Goal: Task Accomplishment & Management: Manage account settings

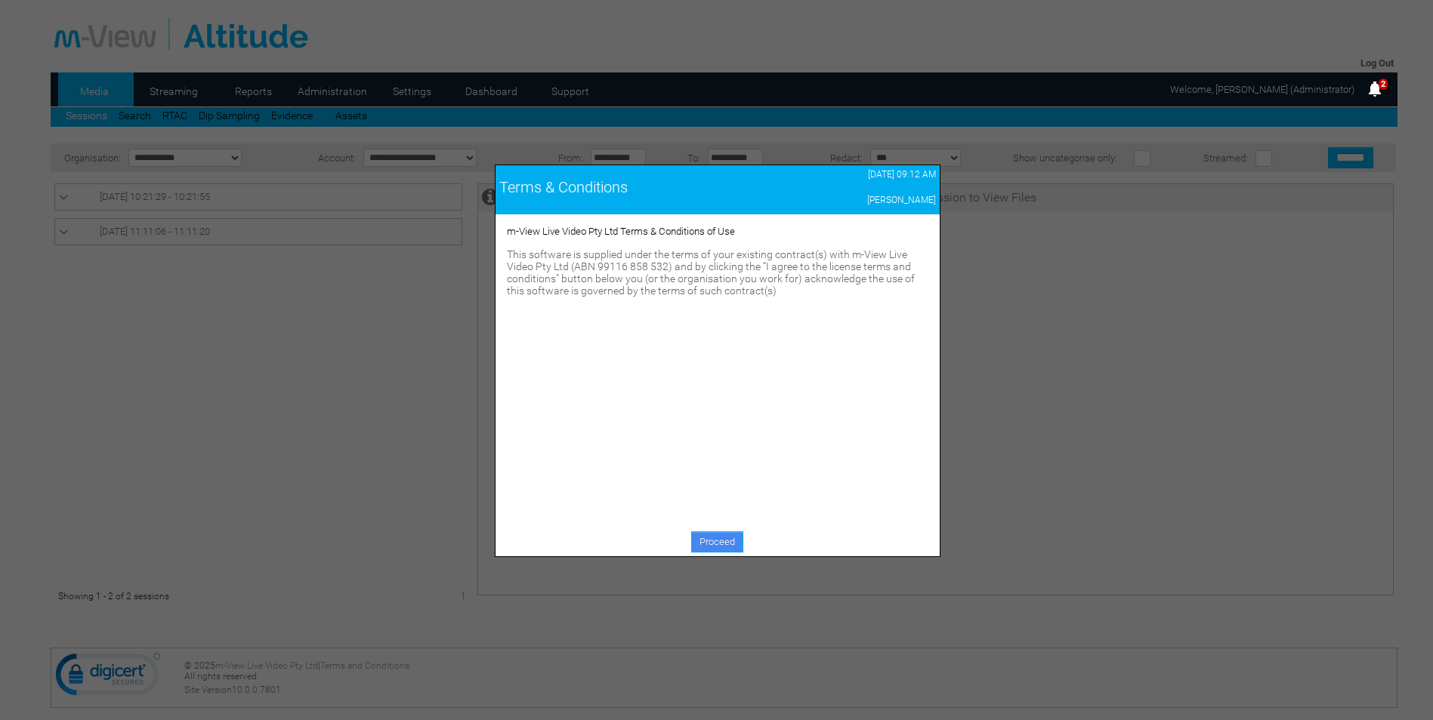
click at [717, 536] on link "Proceed" at bounding box center [717, 542] width 52 height 21
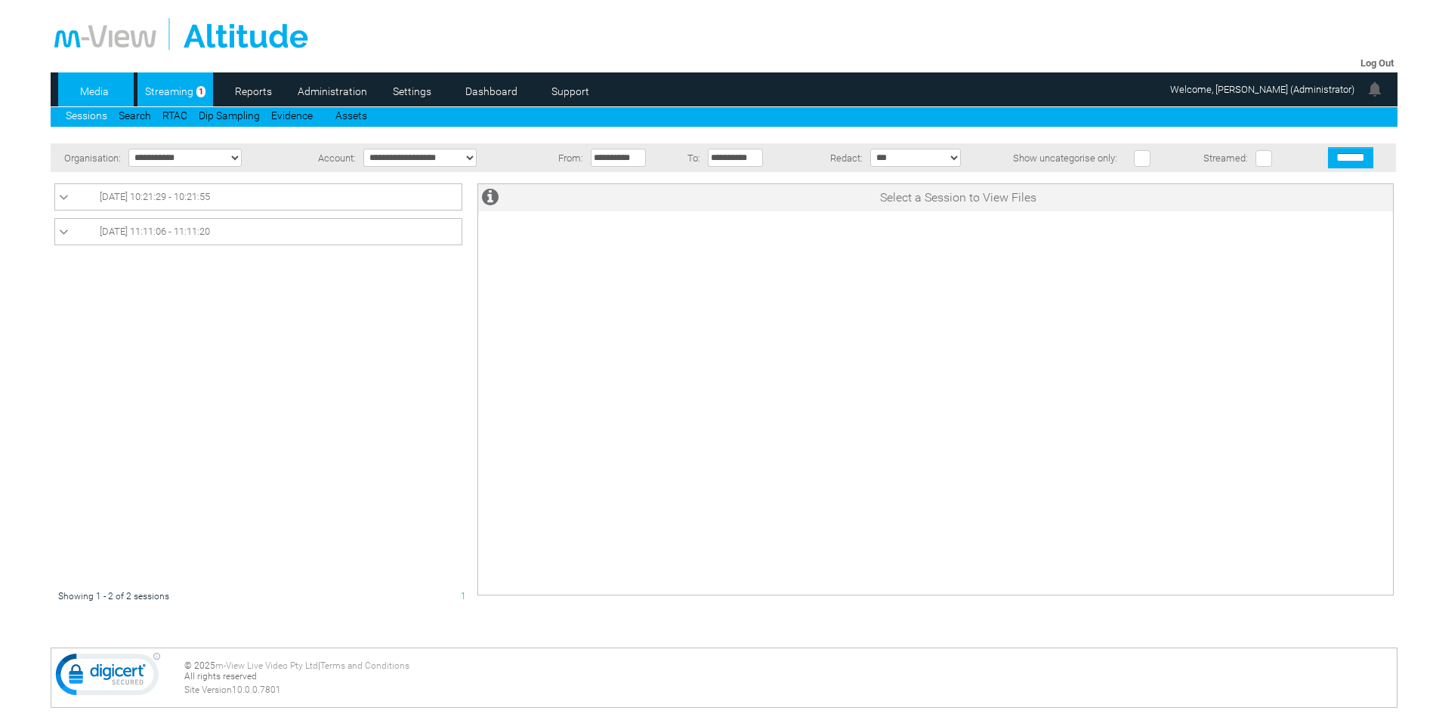
click at [180, 94] on link "Streaming" at bounding box center [169, 91] width 64 height 23
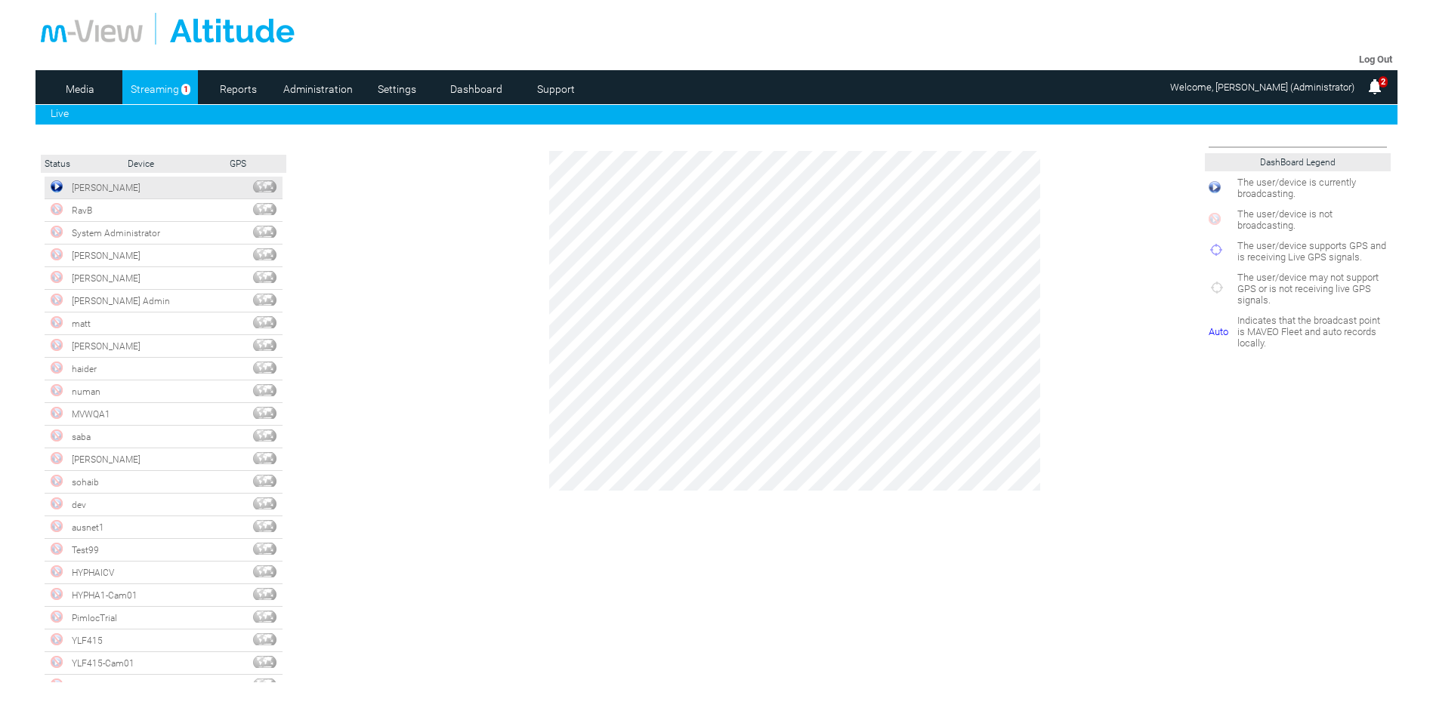
click at [61, 191] on img at bounding box center [57, 186] width 12 height 12
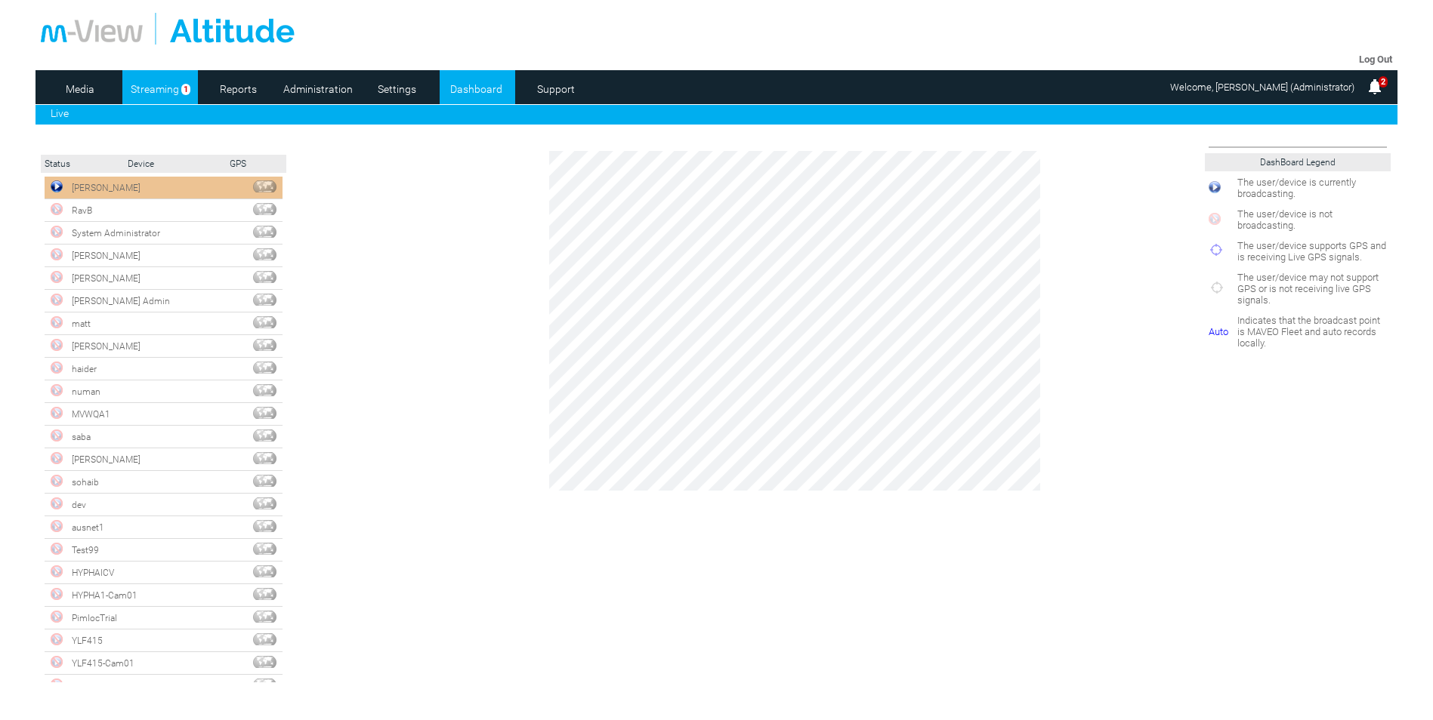
click at [476, 89] on link "Dashboard" at bounding box center [475, 89] width 73 height 23
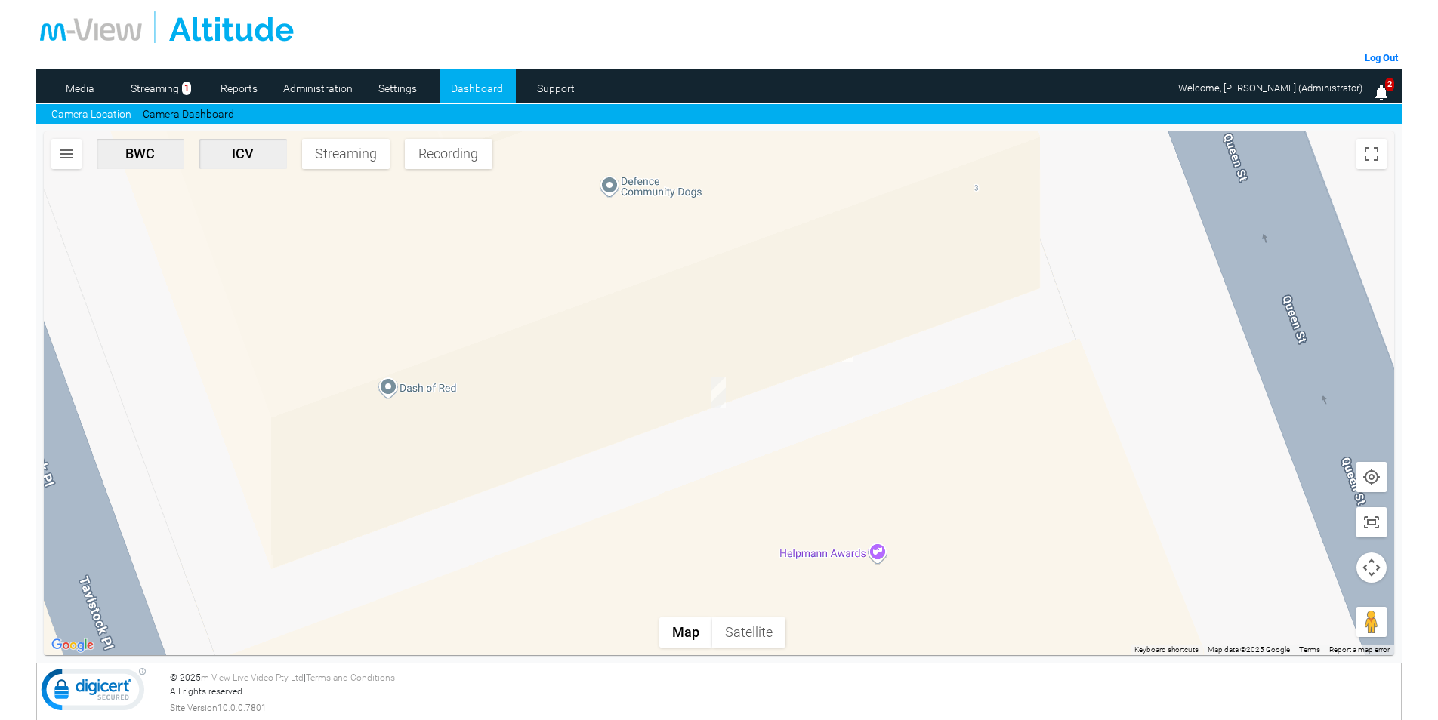
click at [65, 153] on img "button" at bounding box center [66, 154] width 18 height 18
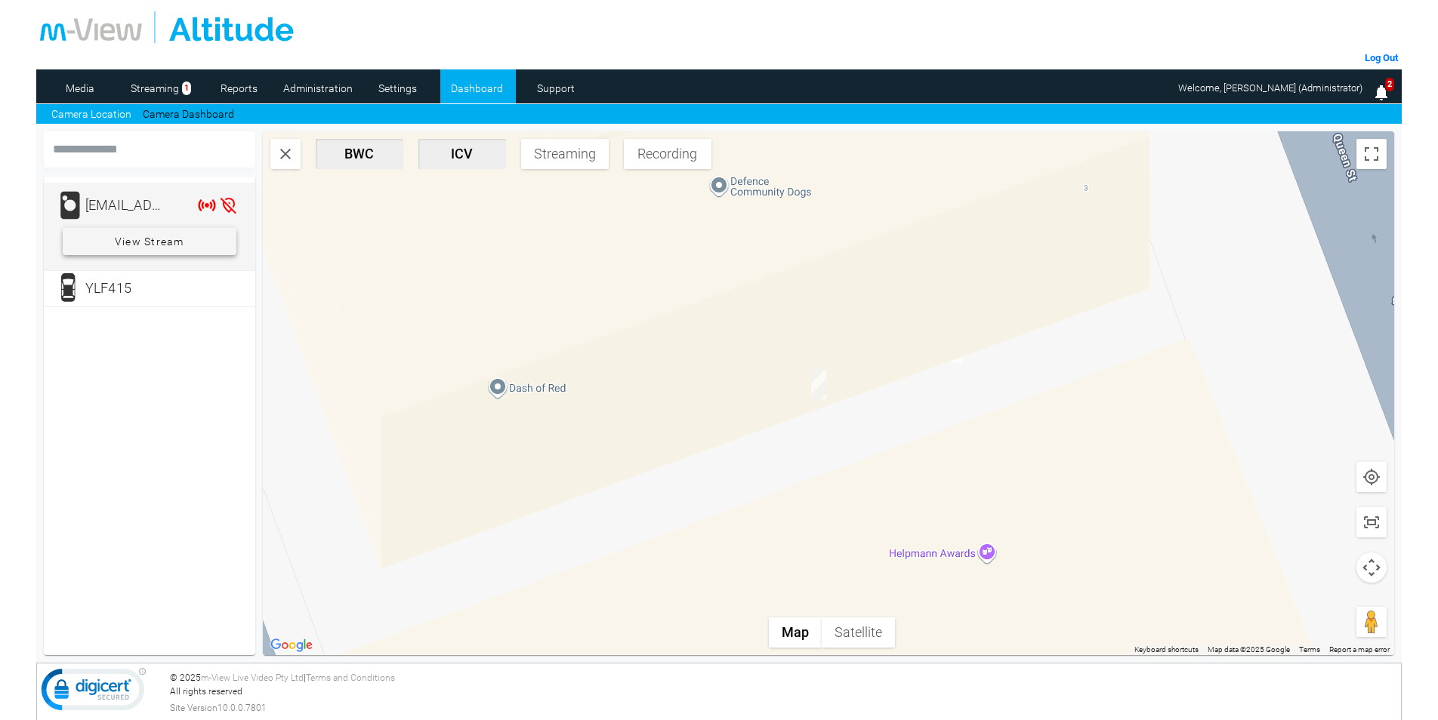
click at [156, 243] on span "View Stream" at bounding box center [149, 241] width 69 height 27
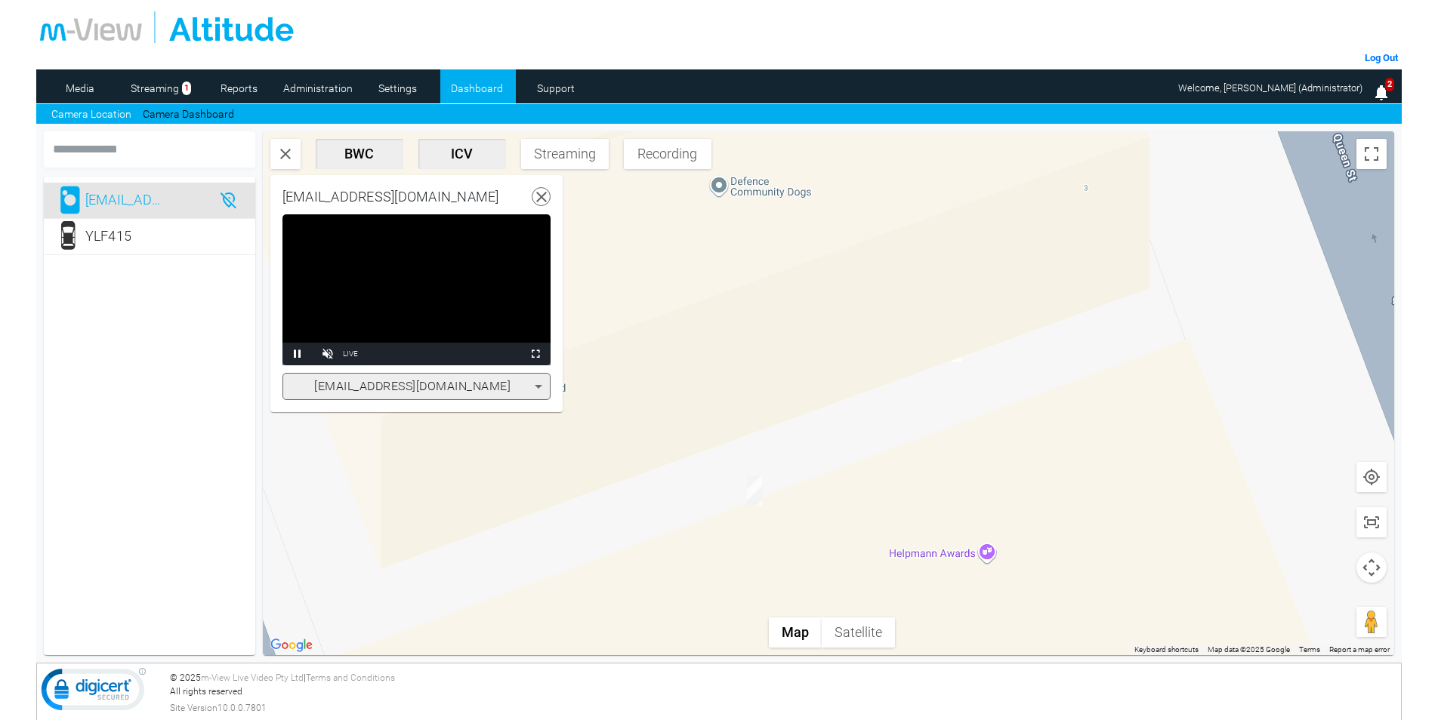
click at [532, 194] on icon at bounding box center [541, 197] width 19 height 19
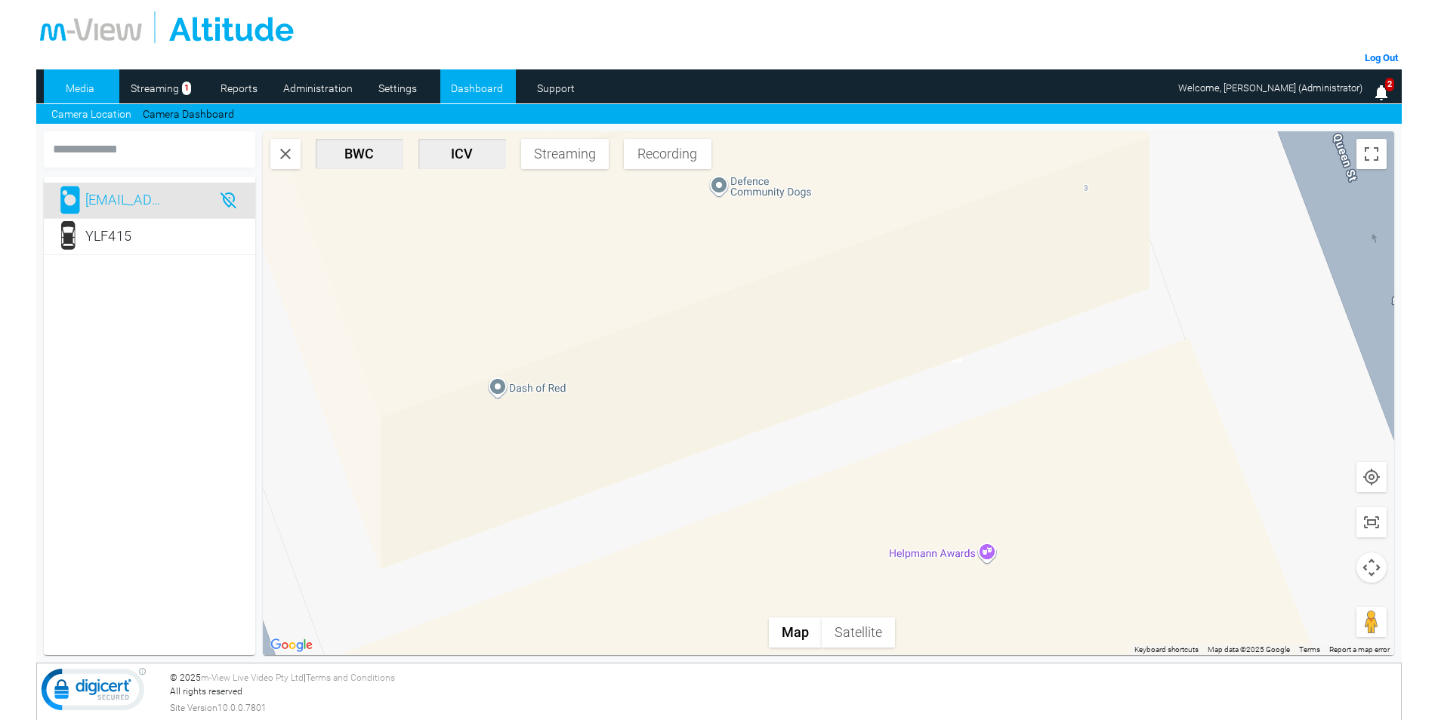
click at [97, 91] on link "Media" at bounding box center [80, 88] width 73 height 23
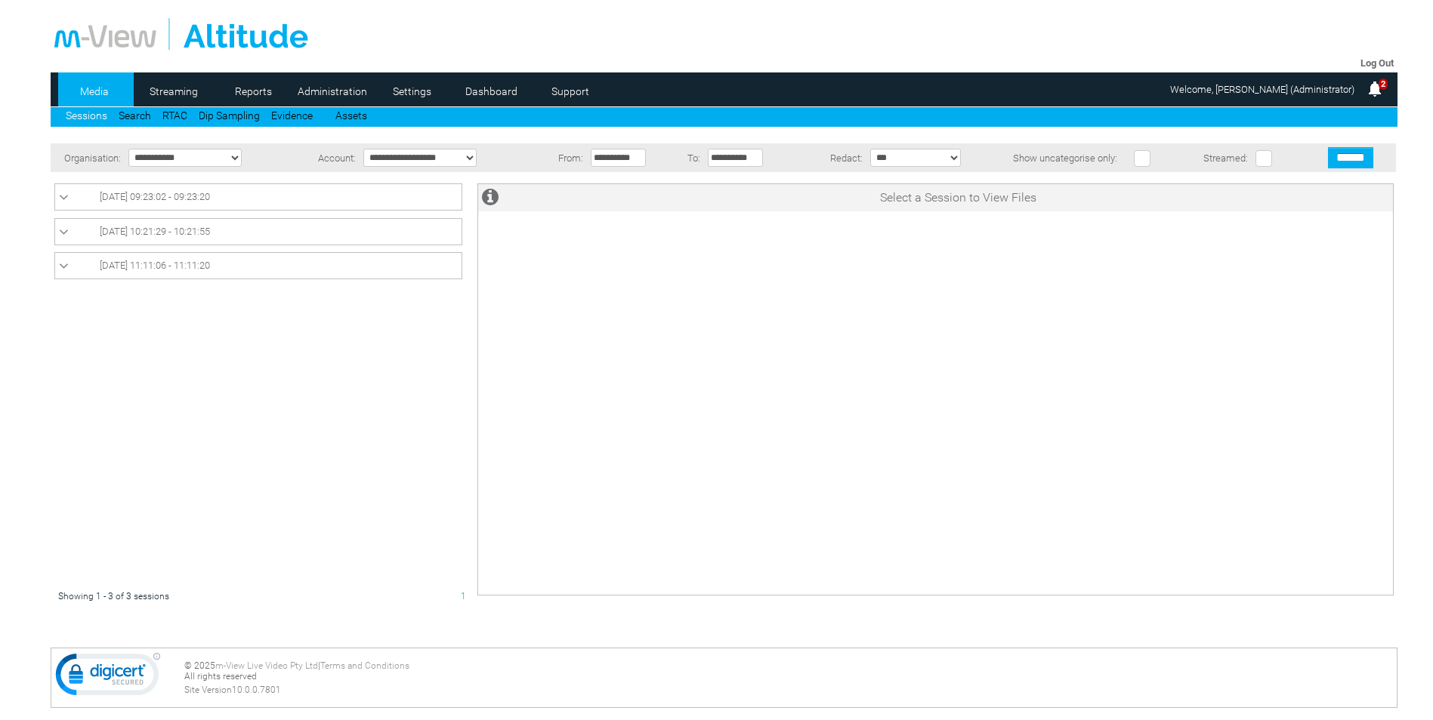
click at [439, 158] on select "**********" at bounding box center [419, 158] width 113 height 18
click at [363, 149] on select "**********" at bounding box center [419, 158] width 113 height 18
click at [212, 202] on link "12/09/2025 09:23:02 - 09:23:20" at bounding box center [258, 197] width 399 height 18
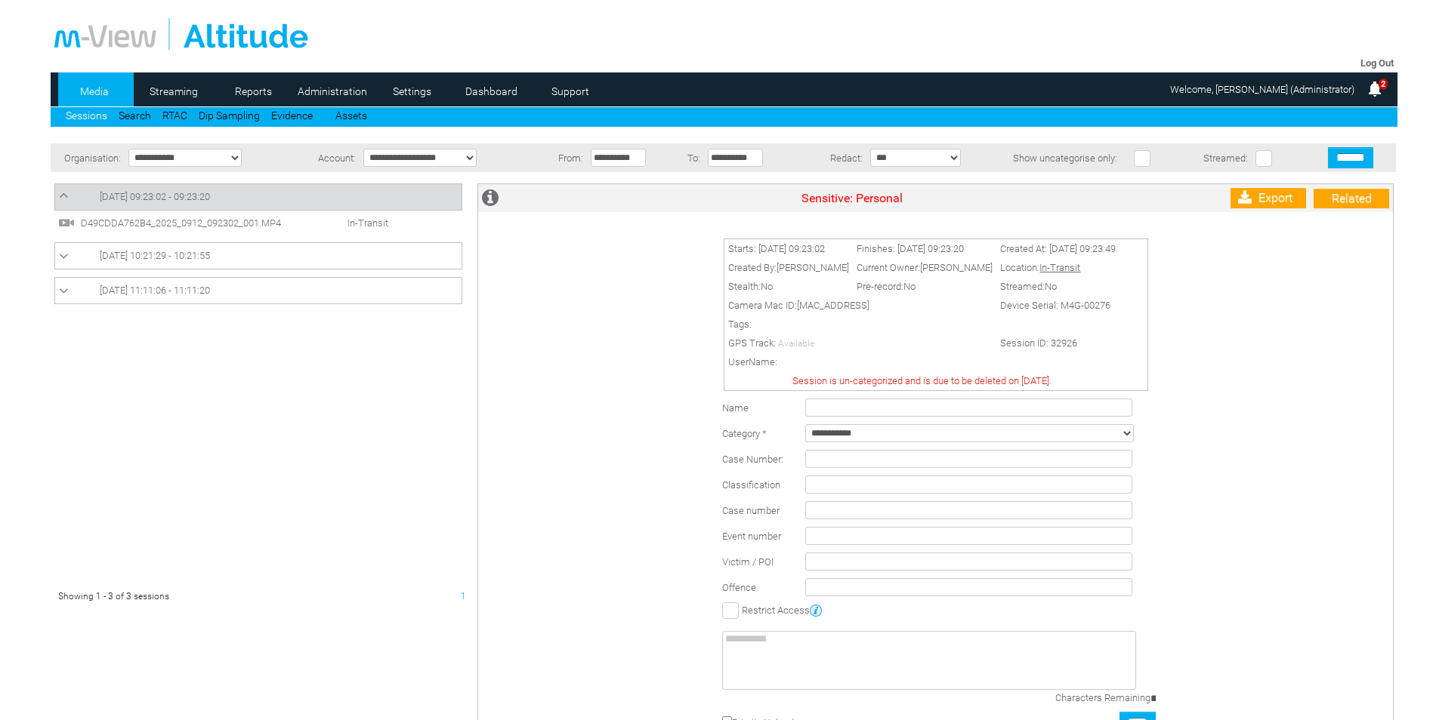
click at [887, 404] on input "text" at bounding box center [968, 408] width 327 height 18
type input "**********"
click at [906, 431] on select "**********" at bounding box center [969, 433] width 328 height 18
click at [1167, 468] on div "Starts: 12/09/2025 09:23:02 Finishes: 12/09/2025 09:23:20 Created At: 12/09/202…" at bounding box center [939, 485] width 907 height 517
click at [810, 464] on input "text" at bounding box center [968, 459] width 327 height 18
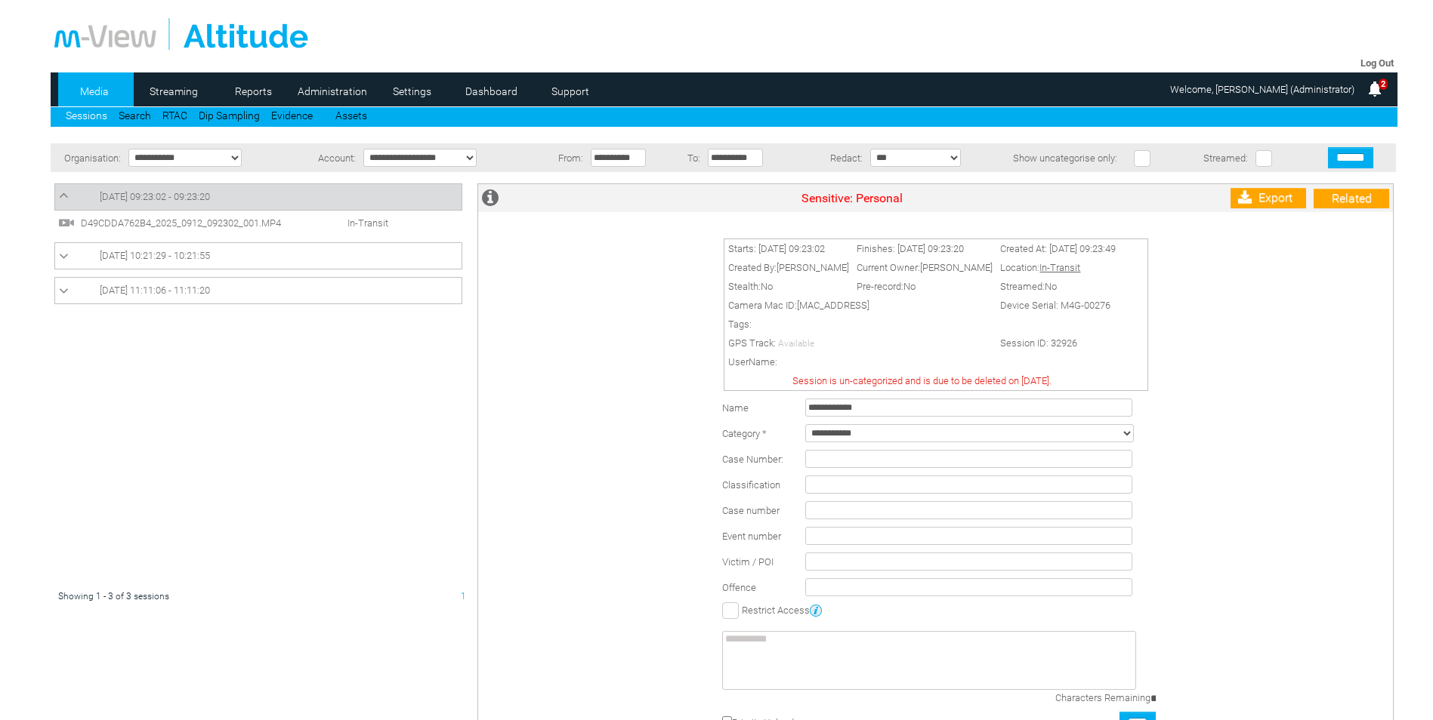
click at [838, 492] on input "text" at bounding box center [968, 485] width 327 height 18
click at [831, 504] on input "text" at bounding box center [968, 510] width 327 height 18
click at [822, 535] on input "text" at bounding box center [968, 536] width 327 height 18
click at [818, 560] on input "text" at bounding box center [968, 562] width 327 height 18
click at [819, 535] on input "text" at bounding box center [968, 536] width 327 height 18
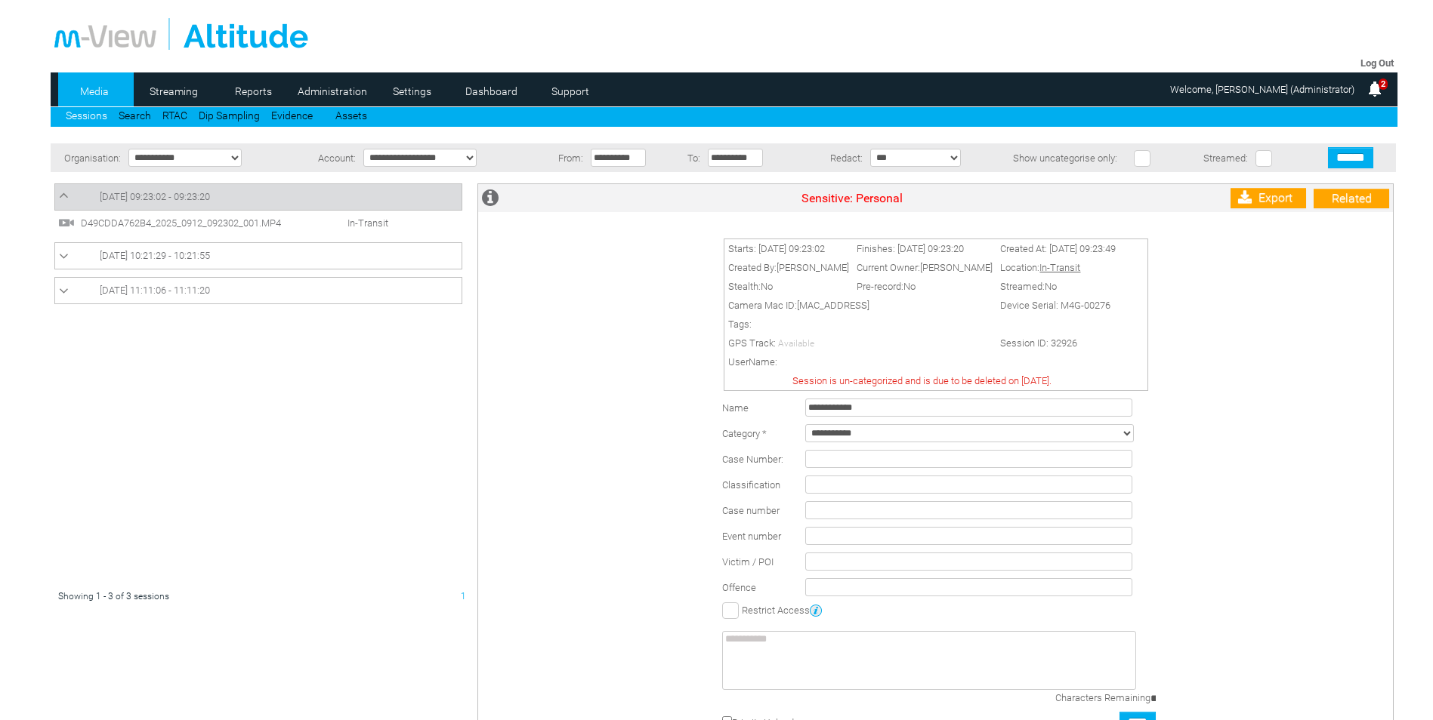
click at [820, 572] on td at bounding box center [980, 562] width 358 height 26
click at [832, 463] on input "text" at bounding box center [968, 459] width 327 height 18
click at [1361, 165] on input "******" at bounding box center [1350, 157] width 45 height 21
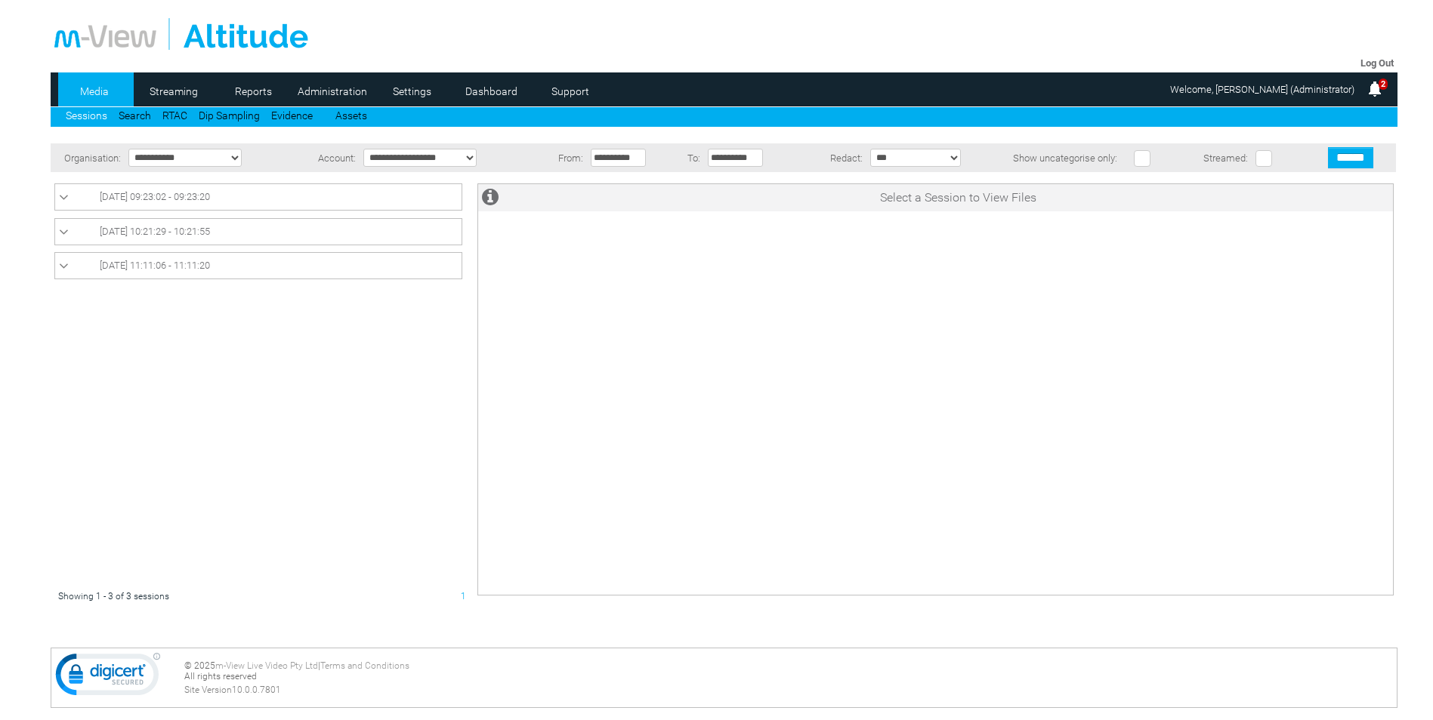
click at [122, 199] on span "[DATE] 09:23:02 - 09:23:20" at bounding box center [155, 196] width 110 height 11
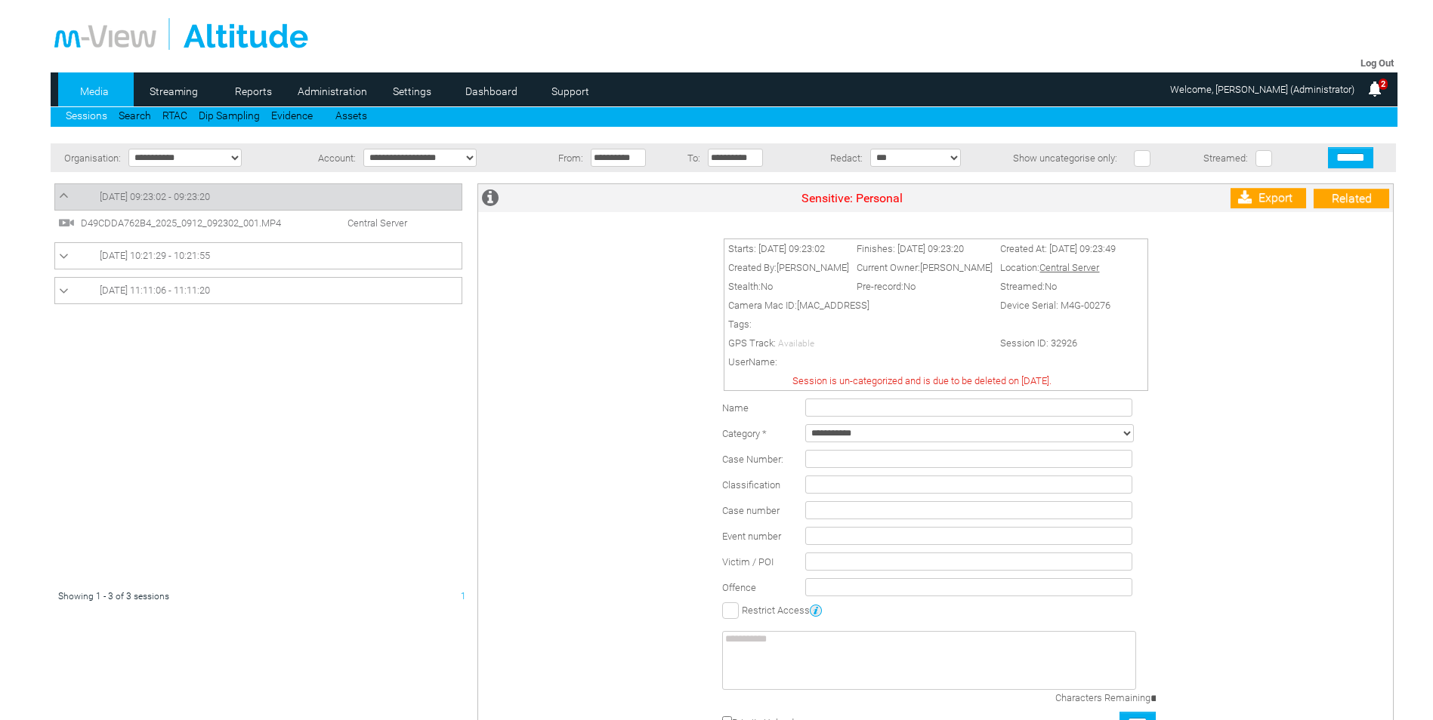
click at [208, 222] on span "D49CDDA762B4_2025_0912_092302_001.MP4" at bounding box center [192, 222] width 230 height 11
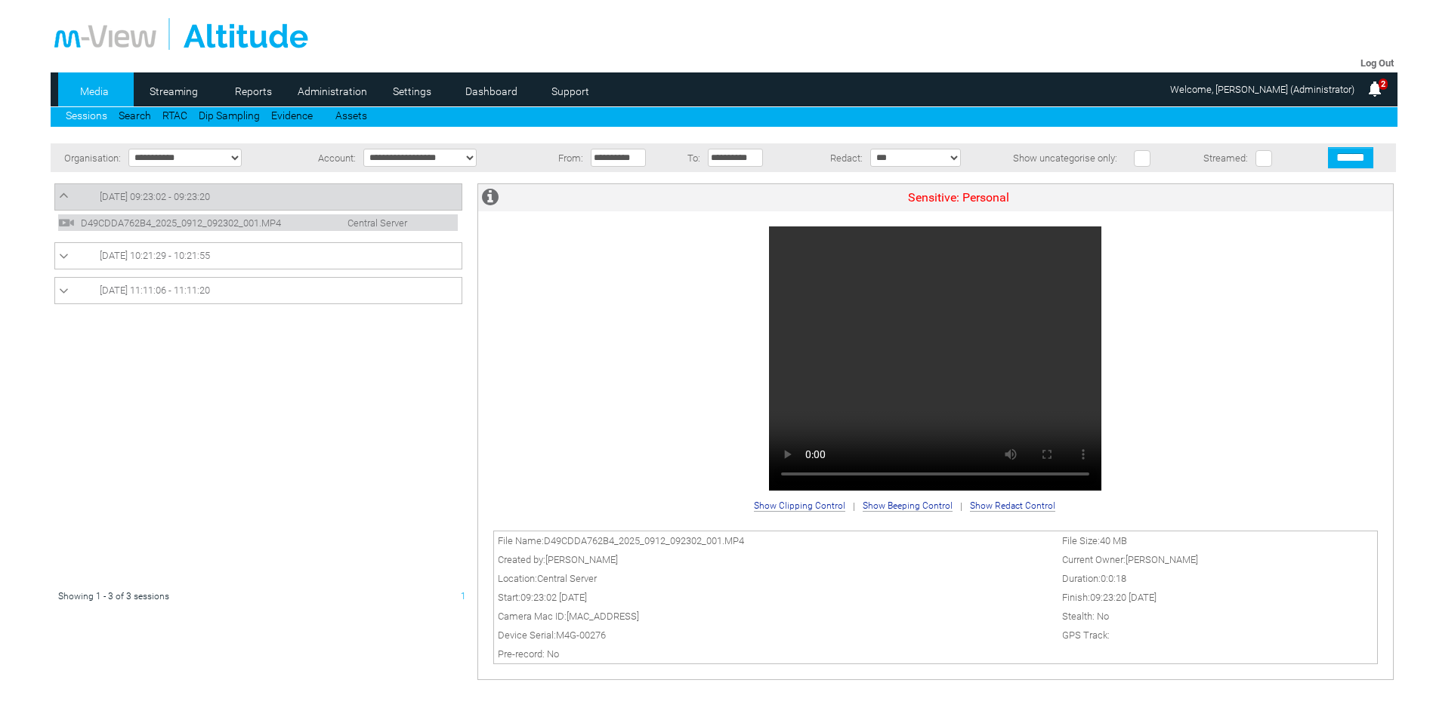
click at [141, 190] on link "[DATE] 09:23:02 - 09:23:20" at bounding box center [258, 197] width 399 height 18
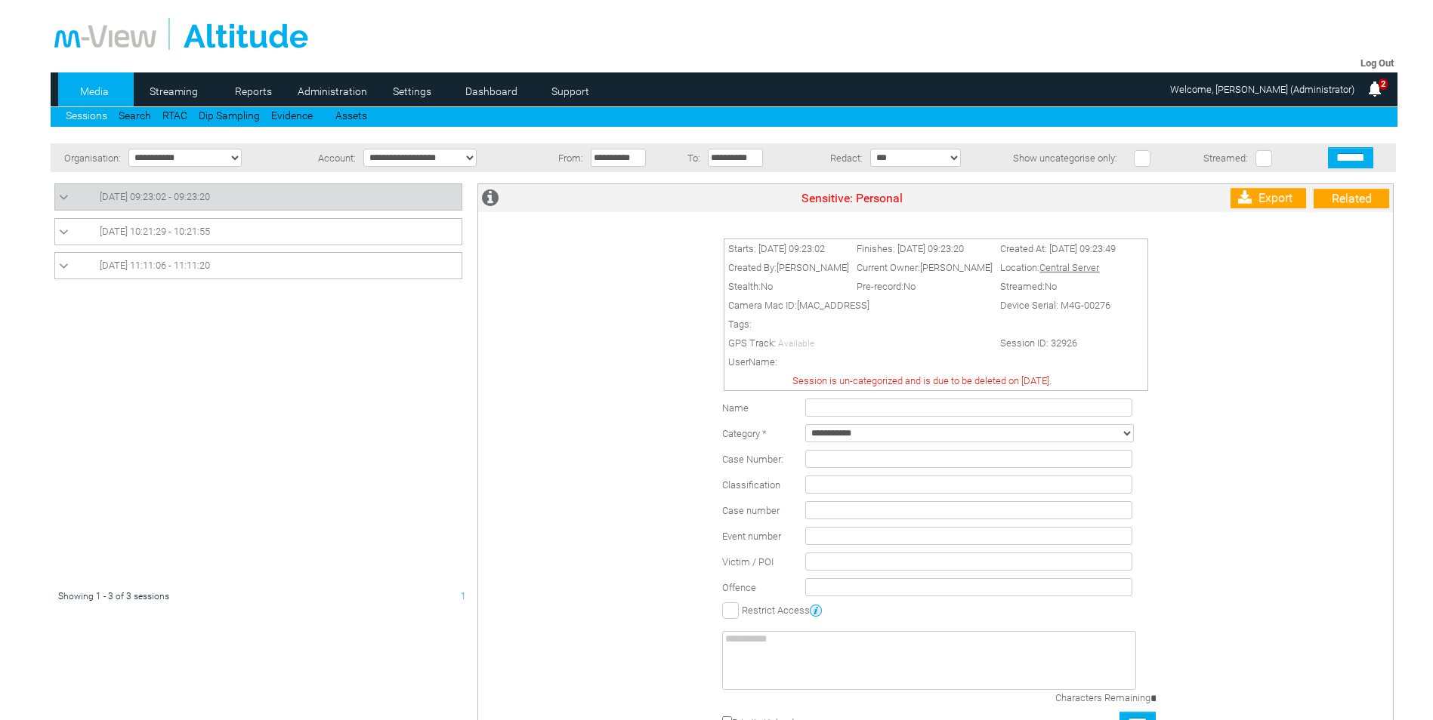
click at [150, 203] on link "[DATE] 09:23:02 - 09:23:20" at bounding box center [258, 197] width 399 height 18
click at [159, 225] on span "D49CDDA762B4_2025_0912_092302_001.MP4" at bounding box center [192, 222] width 230 height 11
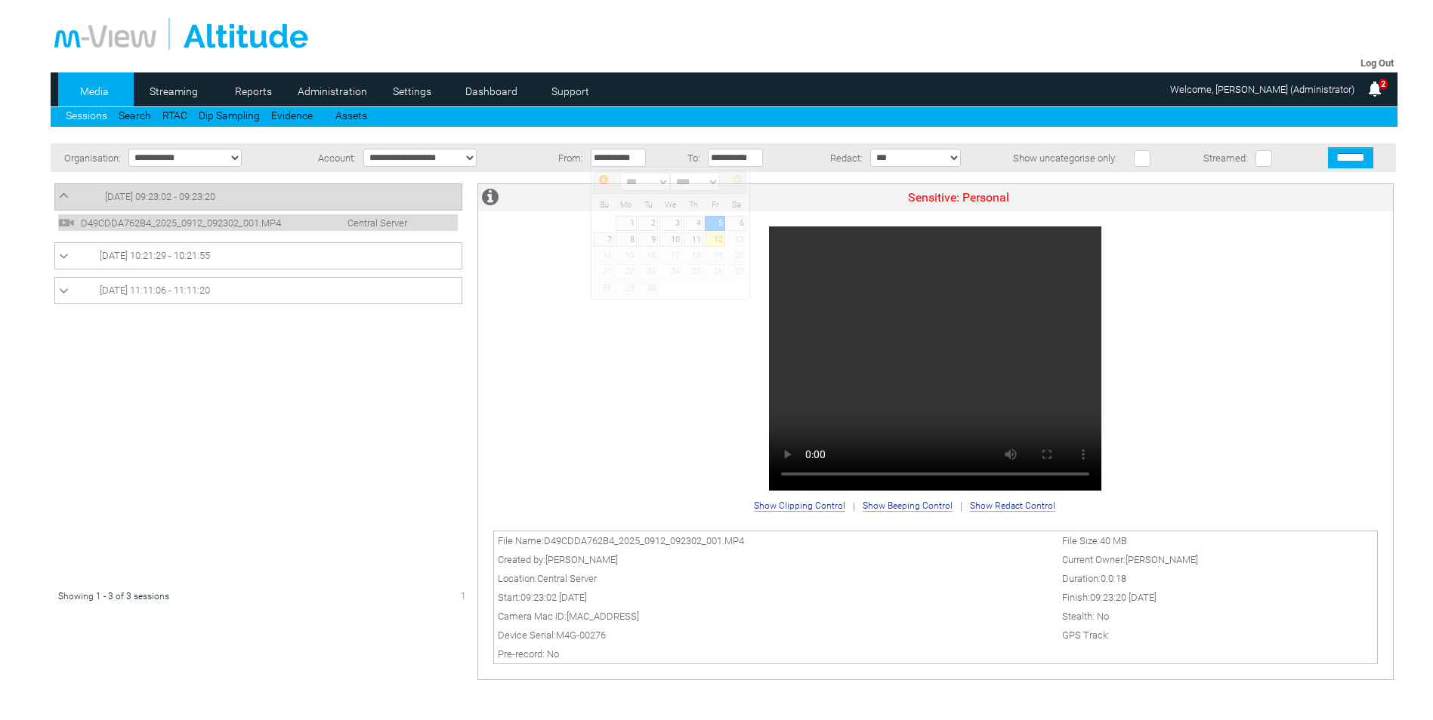
click at [614, 159] on input "**********" at bounding box center [618, 158] width 55 height 18
click at [603, 180] on span "Prev" at bounding box center [603, 180] width 12 height 12
click at [606, 184] on span "Prev" at bounding box center [603, 180] width 12 height 12
click at [604, 224] on link "1" at bounding box center [604, 223] width 20 height 14
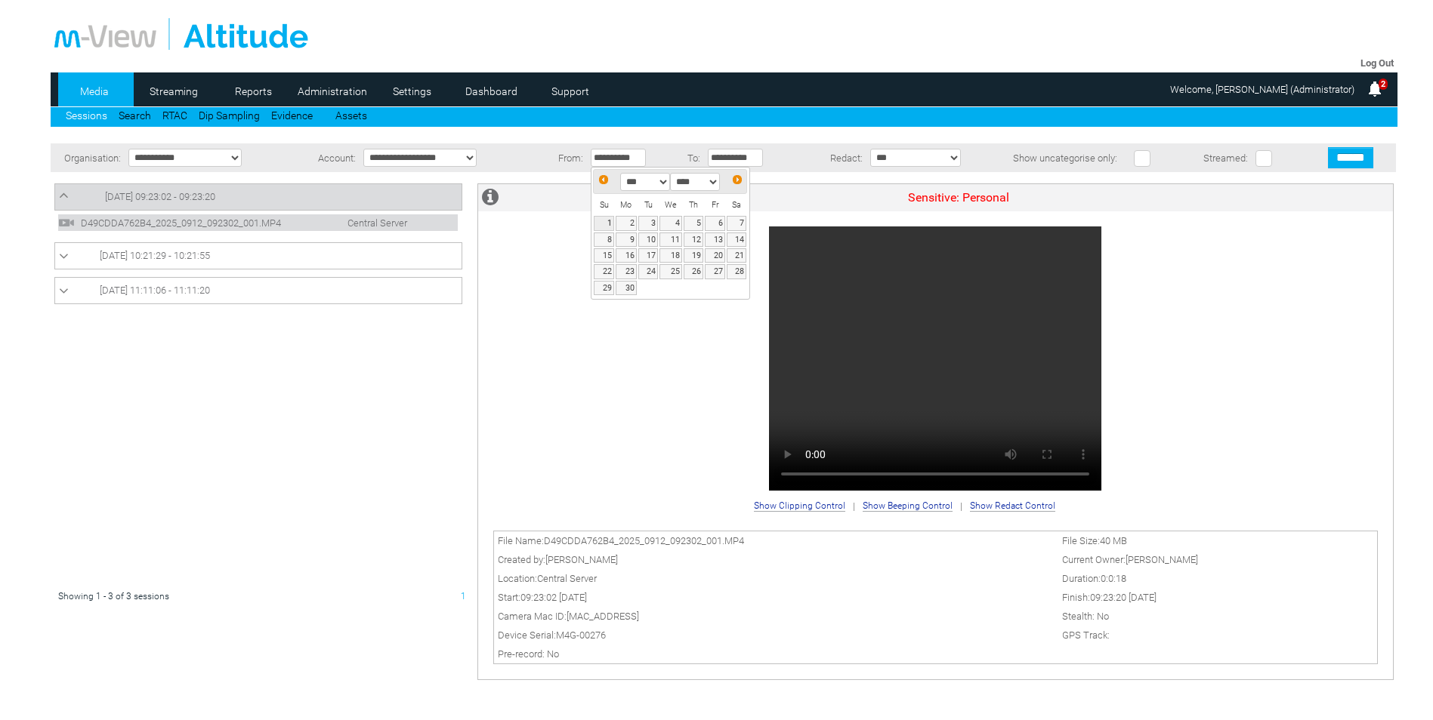
type input "**********"
click at [1351, 153] on input "******" at bounding box center [1350, 157] width 45 height 21
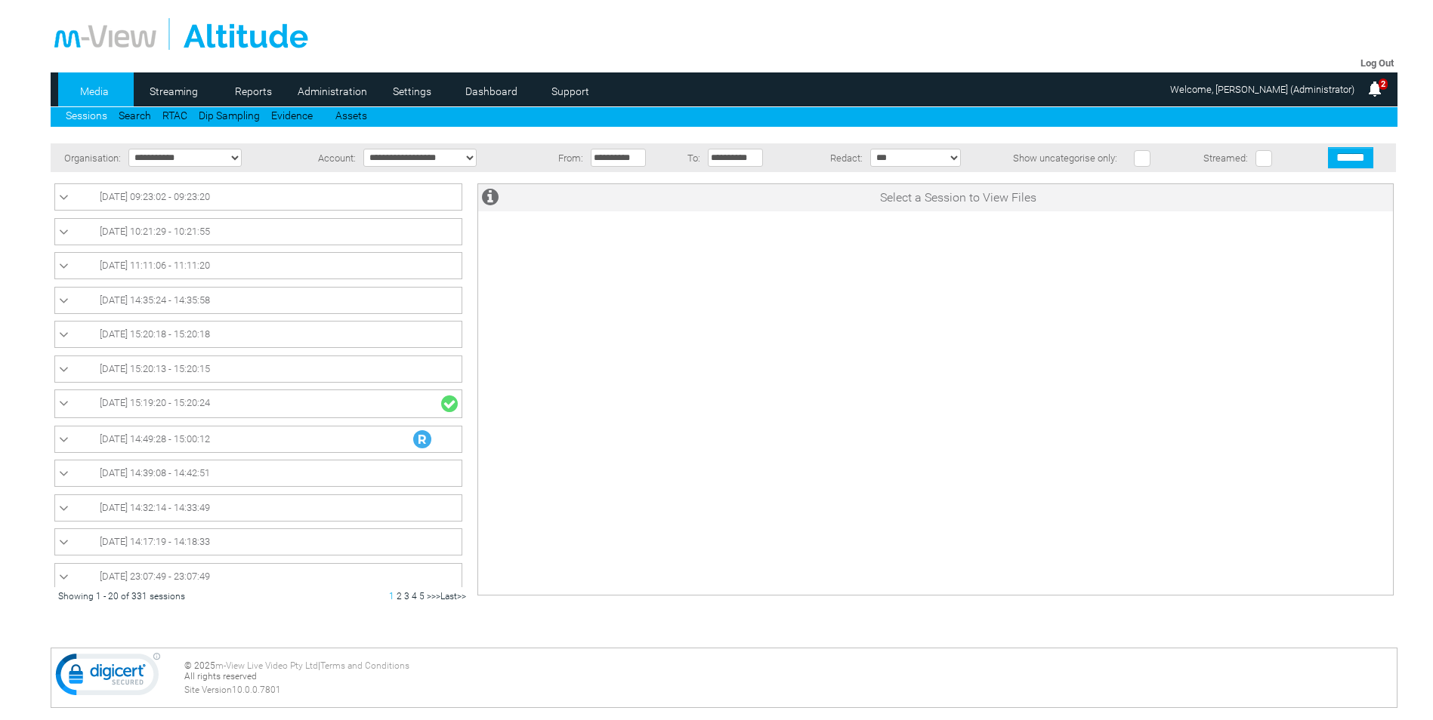
click at [71, 444] on link "[DATE] 14:49:28 - 15:00:12" at bounding box center [258, 439] width 399 height 18
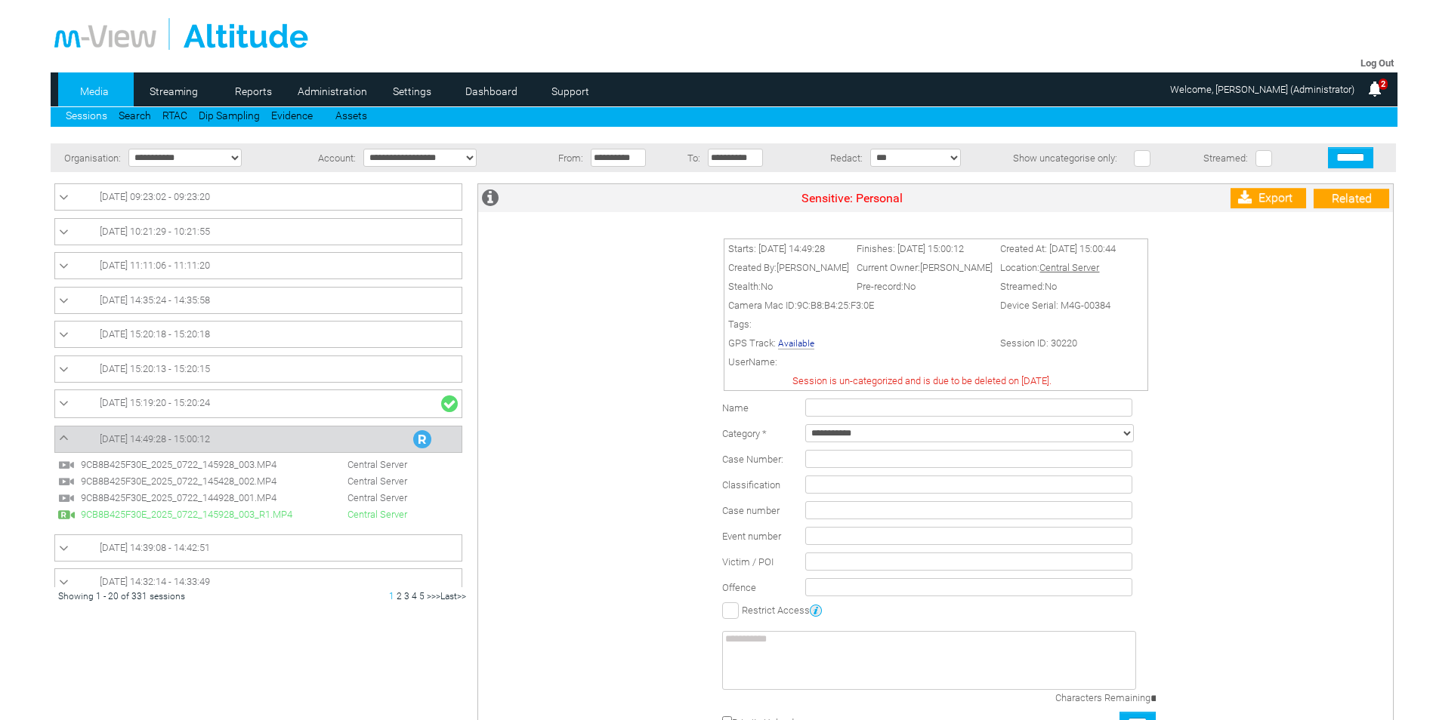
click at [138, 471] on li "9CB8B425F30E_2025_0722_145928_003.MP4 Central Server" at bounding box center [257, 465] width 399 height 17
click at [139, 480] on span "9CB8B425F30E_2025_0722_145428_002.MP4" at bounding box center [192, 481] width 230 height 11
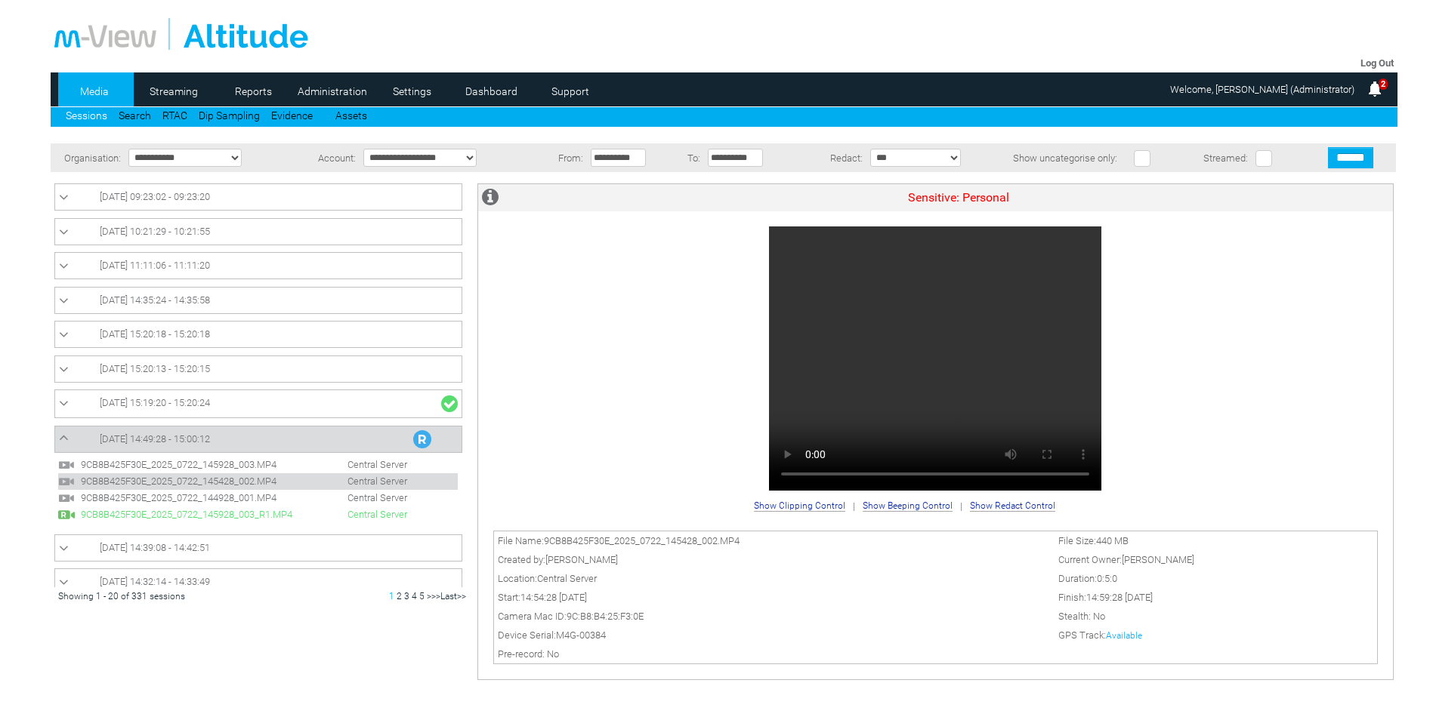
click at [1142, 637] on link "Available" at bounding box center [1124, 636] width 36 height 11
click at [677, 325] on div "Sensitive: Personal" at bounding box center [935, 338] width 914 height 309
click at [506, 85] on link "Dashboard" at bounding box center [491, 91] width 73 height 23
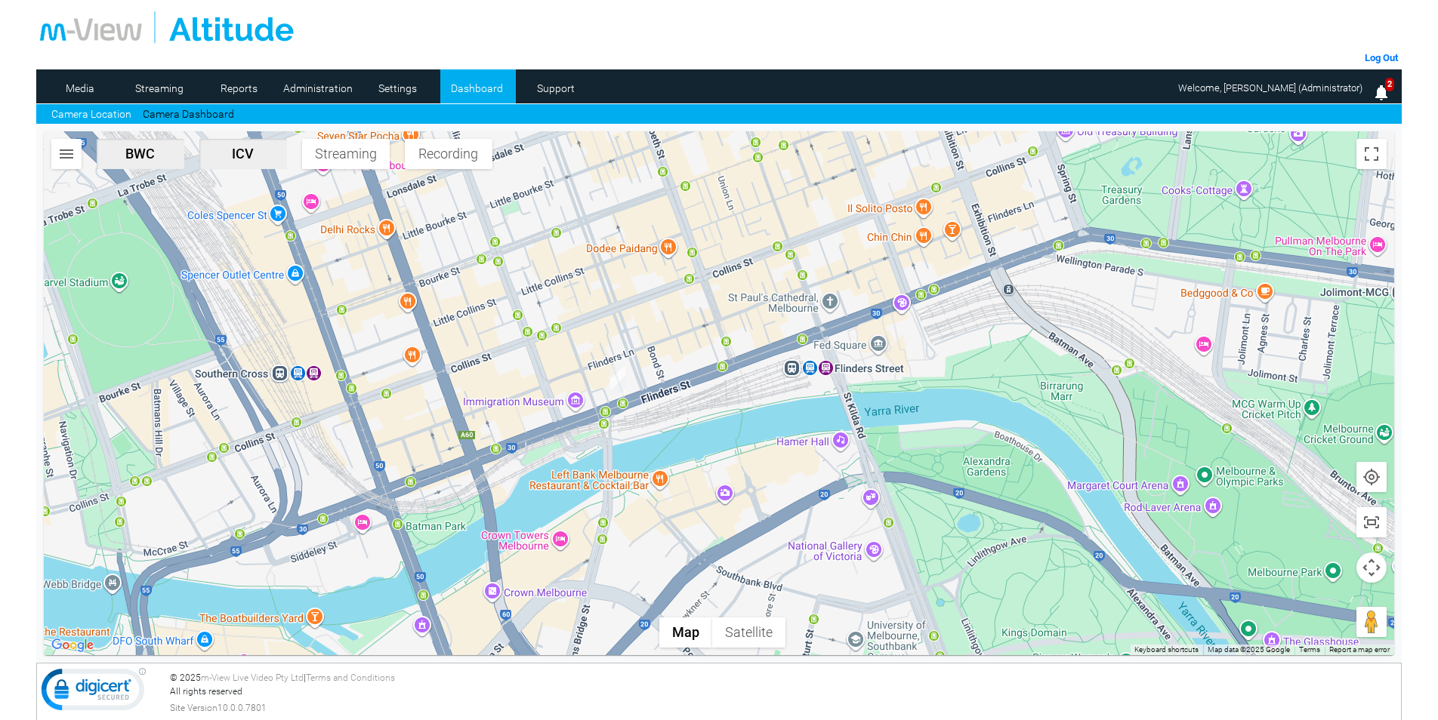
click at [352, 157] on span "Streaming" at bounding box center [346, 154] width 76 height 16
click at [345, 156] on span "Streaming" at bounding box center [346, 154] width 76 height 16
click at [463, 156] on span "Recording" at bounding box center [449, 154] width 76 height 16
click at [365, 162] on button "Streaming" at bounding box center [346, 154] width 88 height 30
click at [60, 158] on img "button" at bounding box center [66, 154] width 18 height 18
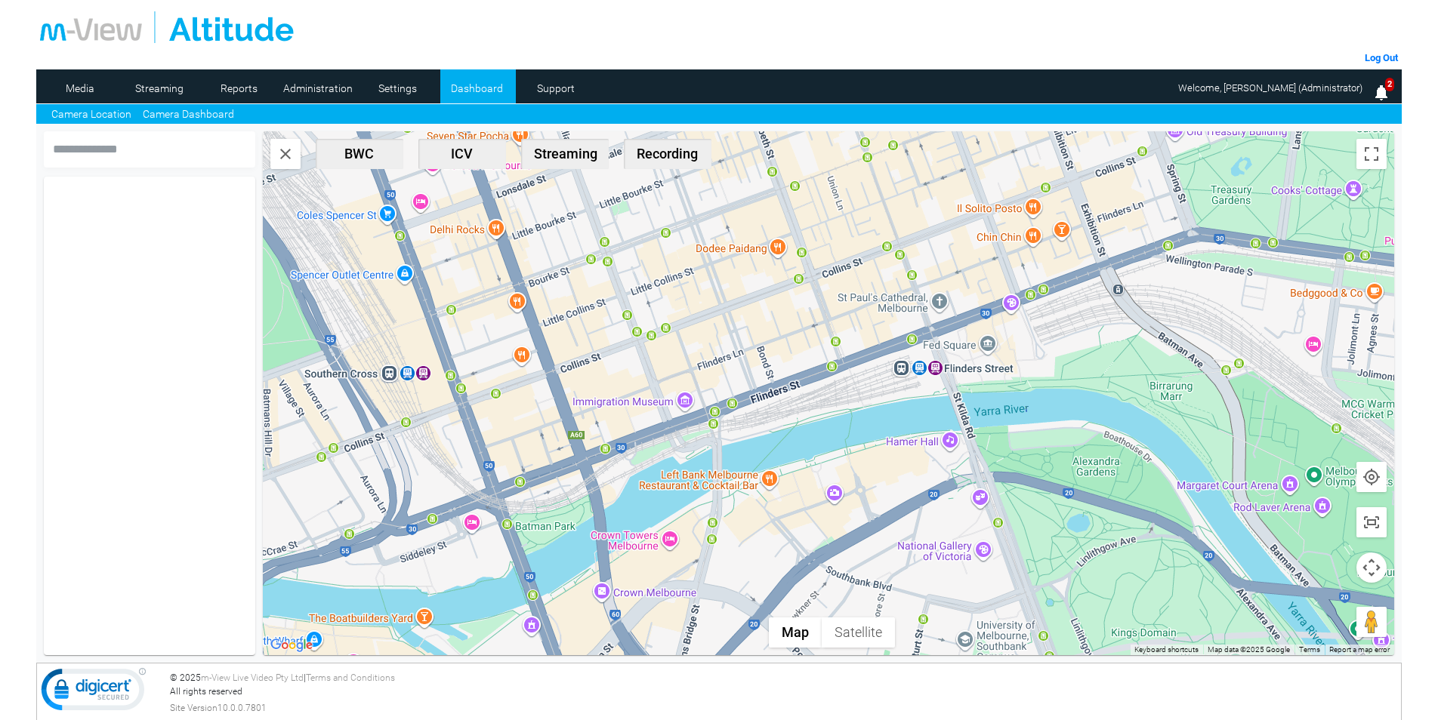
click at [175, 108] on link "Camera Dashboard" at bounding box center [188, 114] width 91 height 16
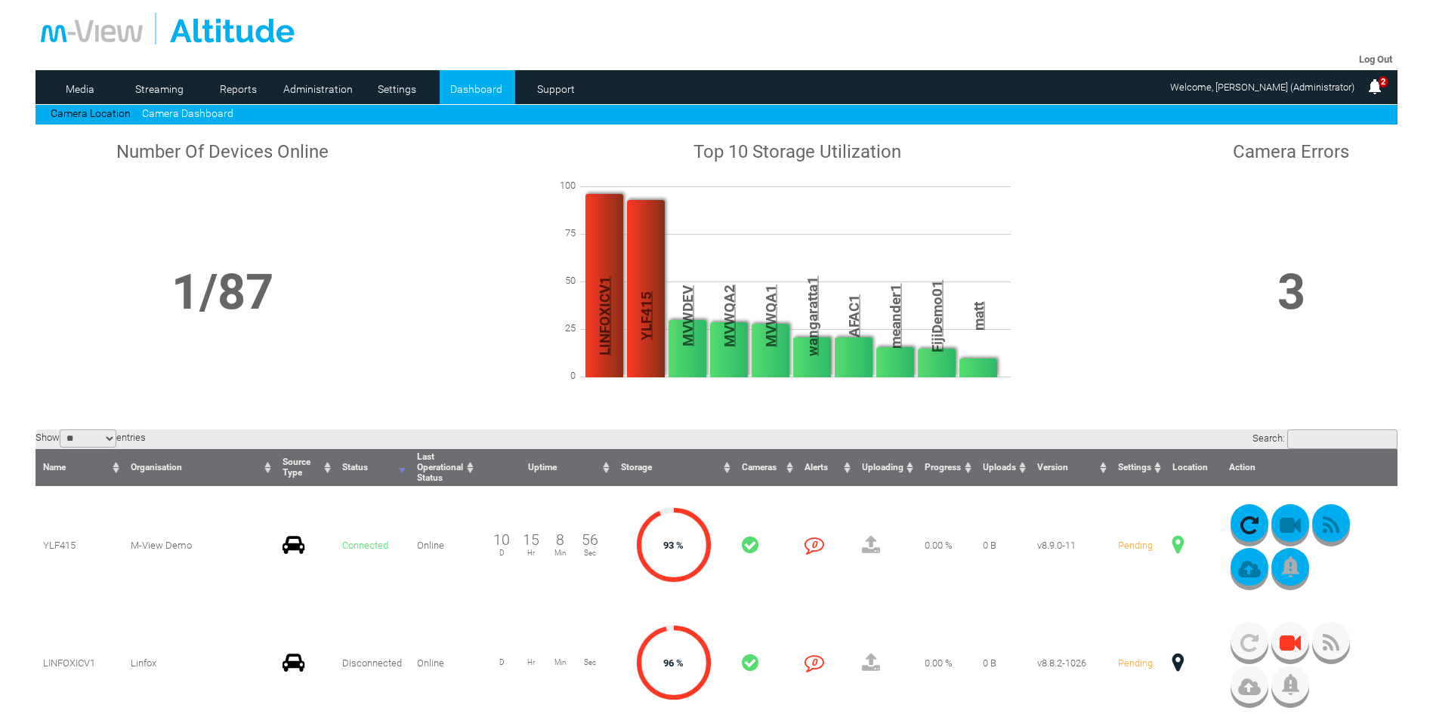
click at [1287, 436] on input "Search:" at bounding box center [1342, 440] width 110 height 20
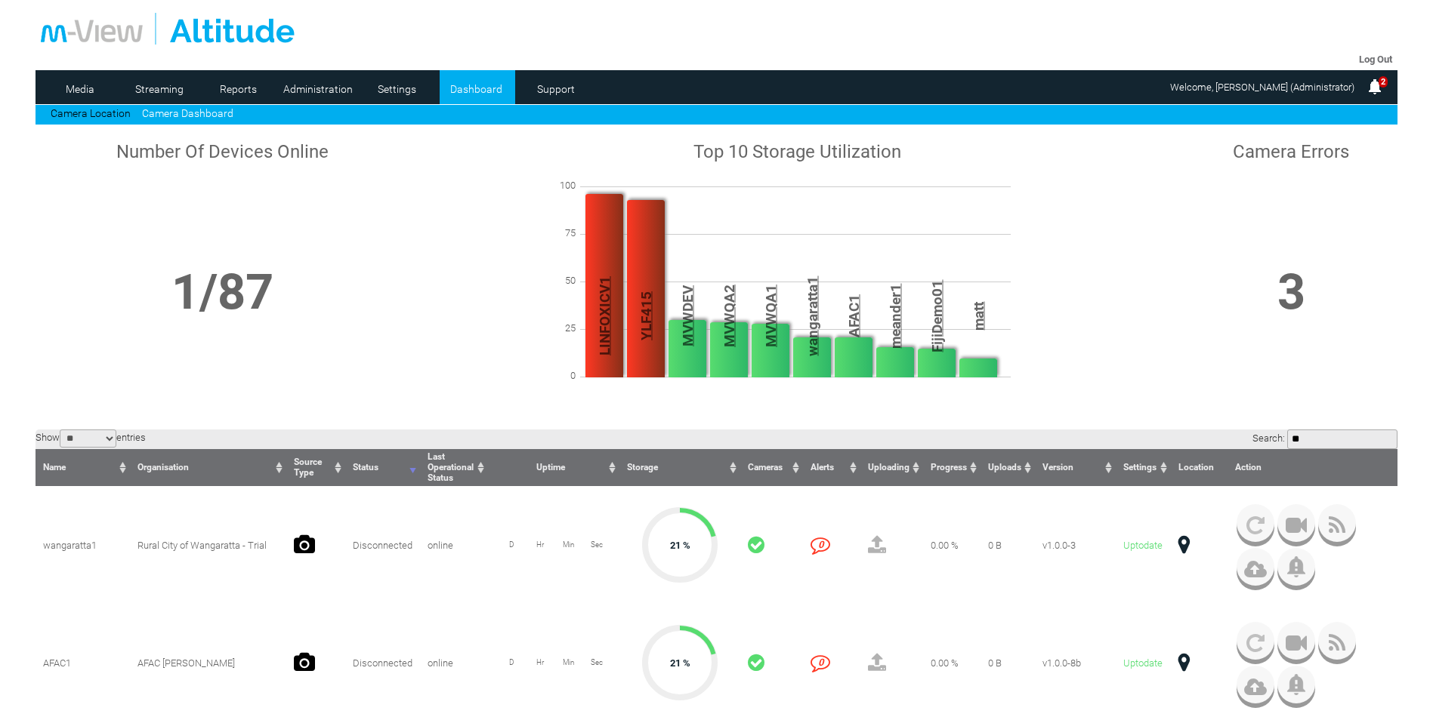
type input "*"
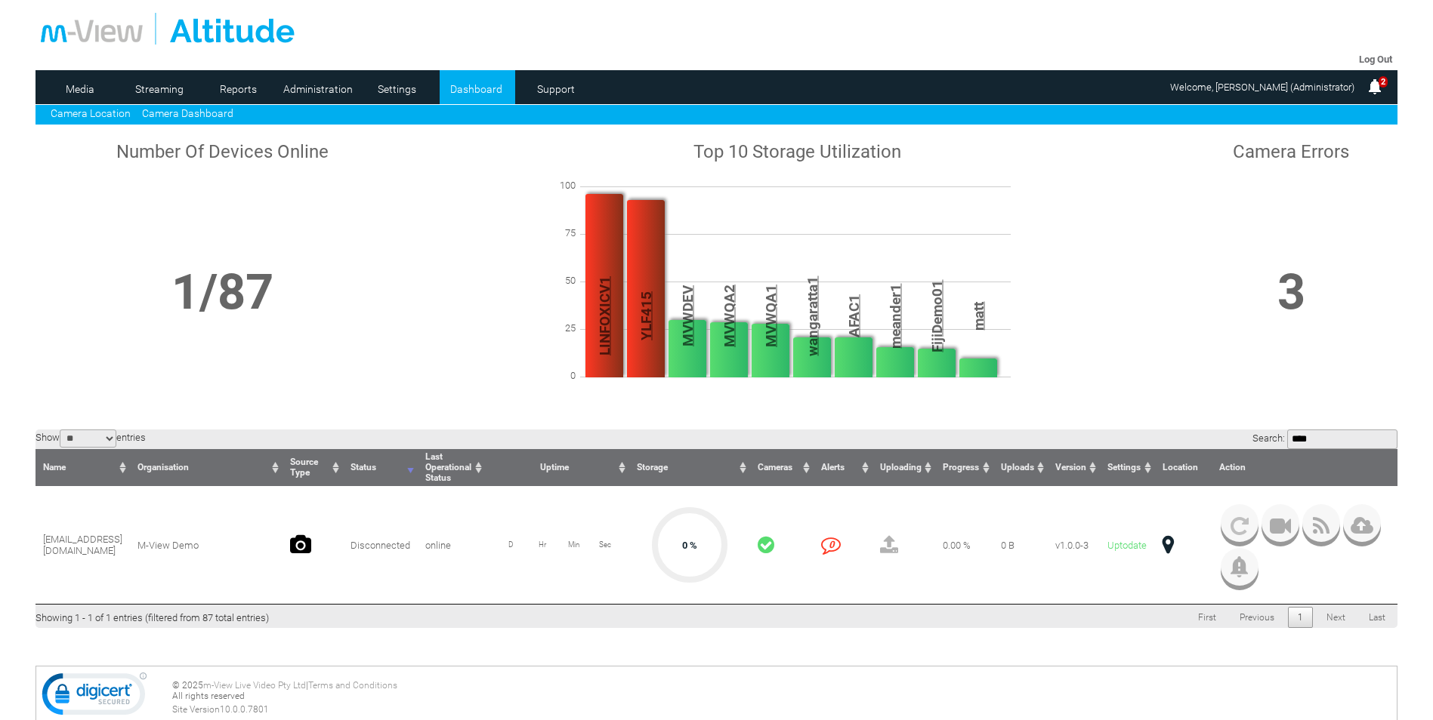
type input "****"
drag, startPoint x: 91, startPoint y: 107, endPoint x: 374, endPoint y: 91, distance: 283.6
click at [91, 107] on link "Camera Location" at bounding box center [91, 113] width 80 height 12
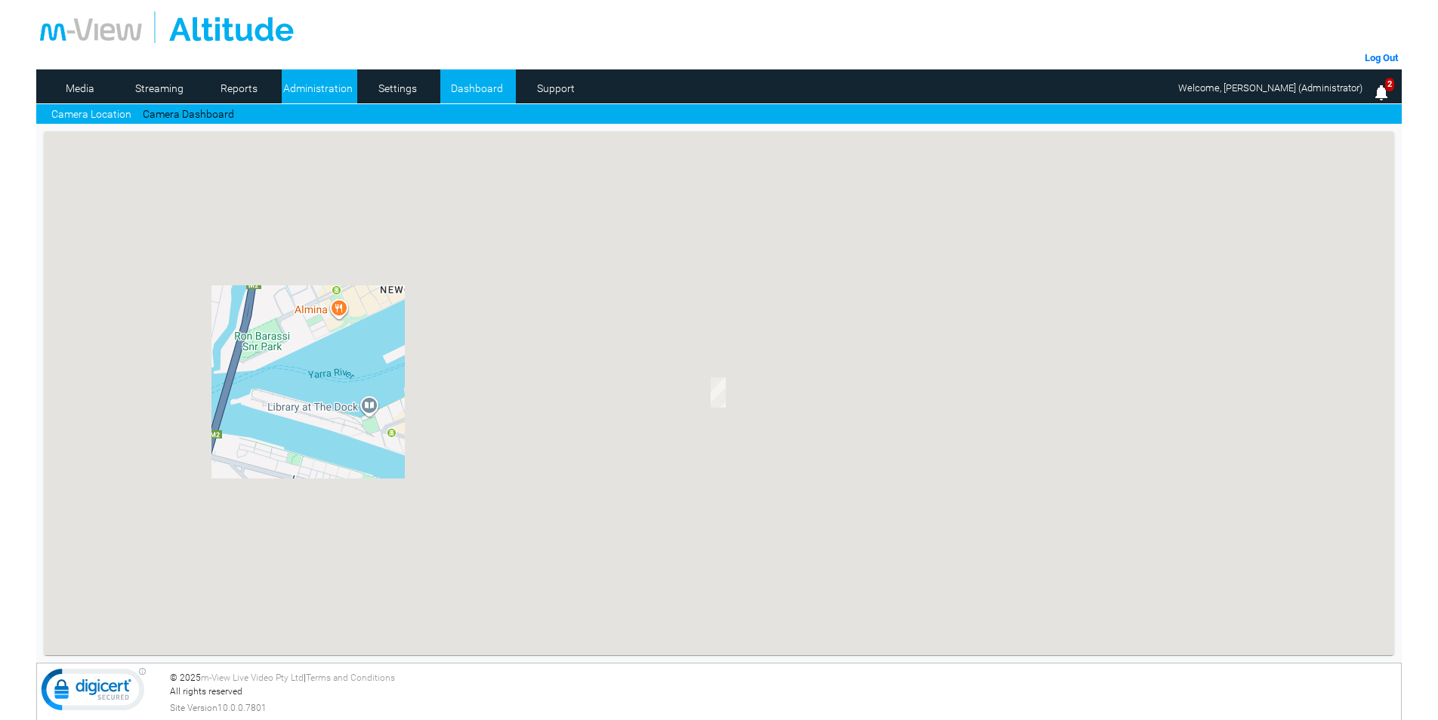
click at [330, 91] on link "Administration" at bounding box center [318, 88] width 73 height 23
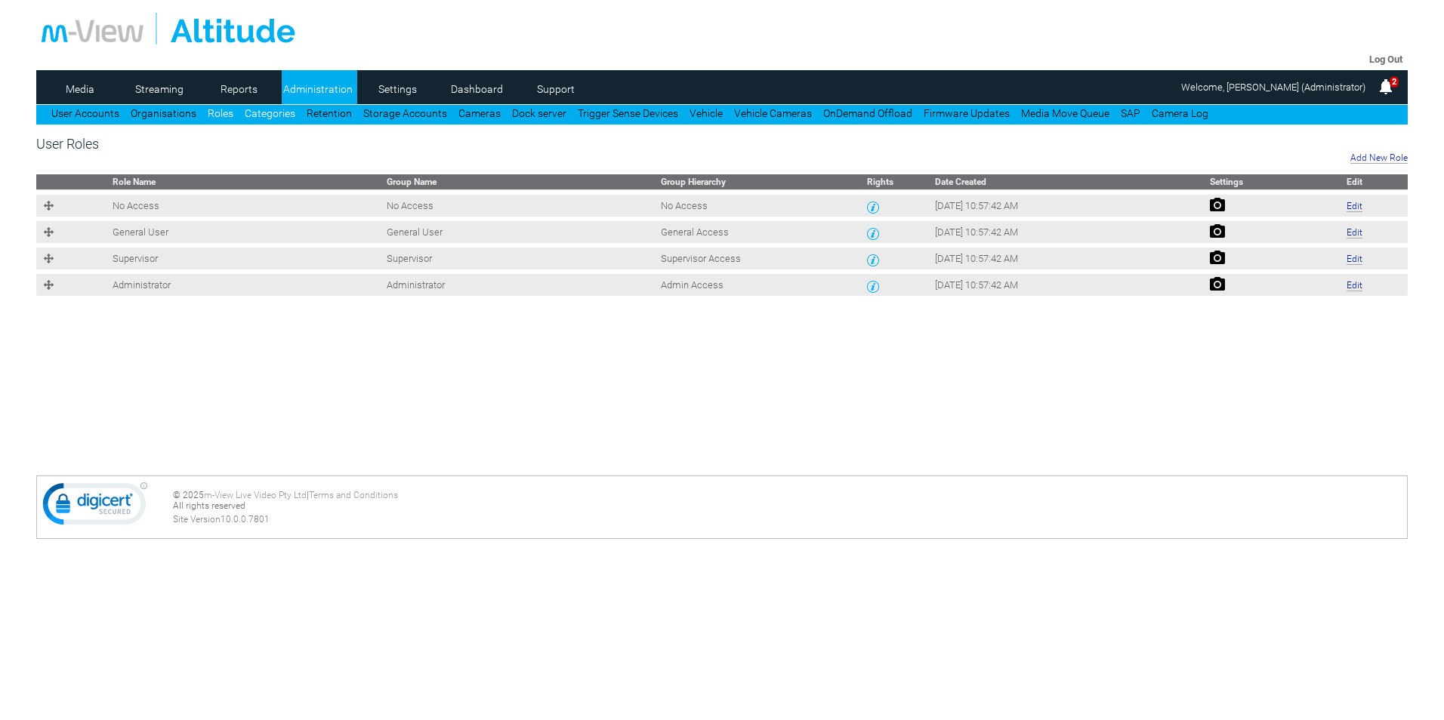
click at [275, 113] on link "Categories" at bounding box center [270, 113] width 51 height 12
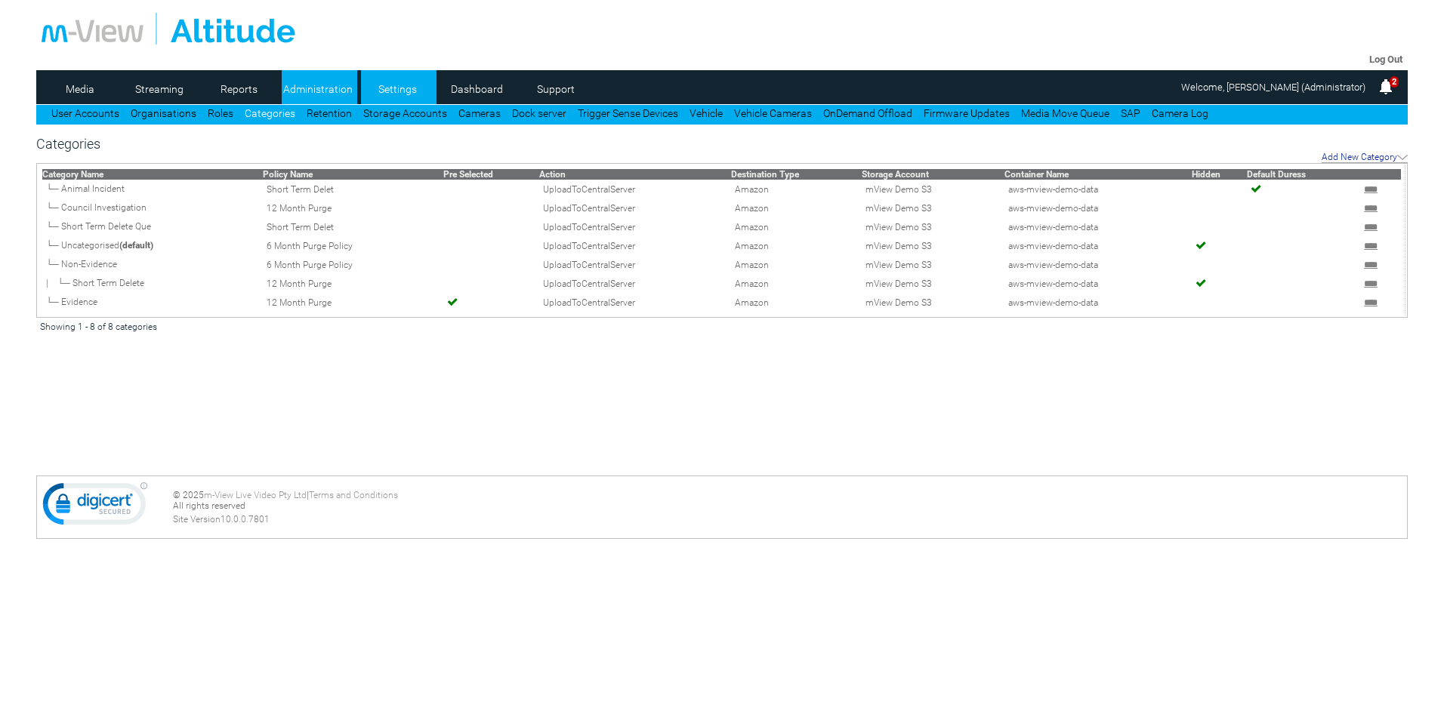
click at [423, 95] on link "Settings" at bounding box center [397, 89] width 73 height 23
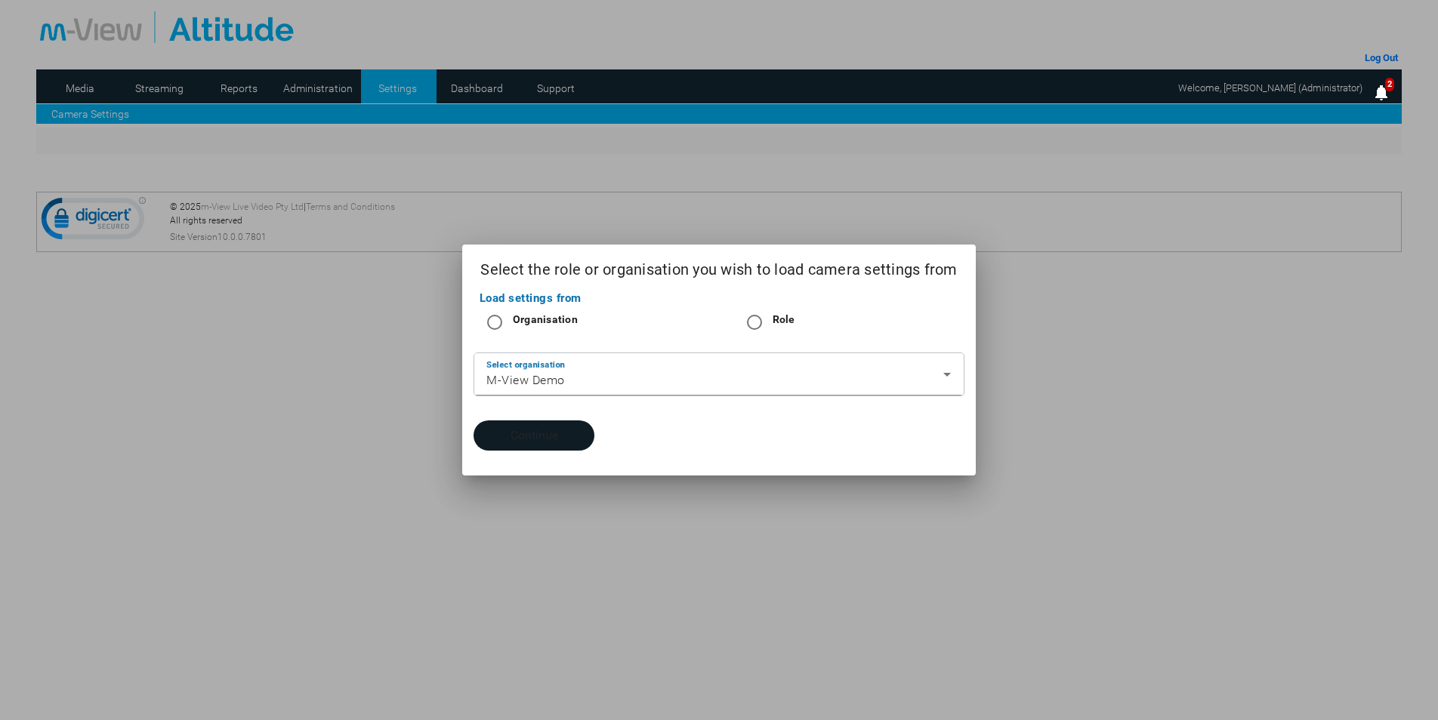
click at [539, 427] on button "Continue" at bounding box center [533, 436] width 121 height 30
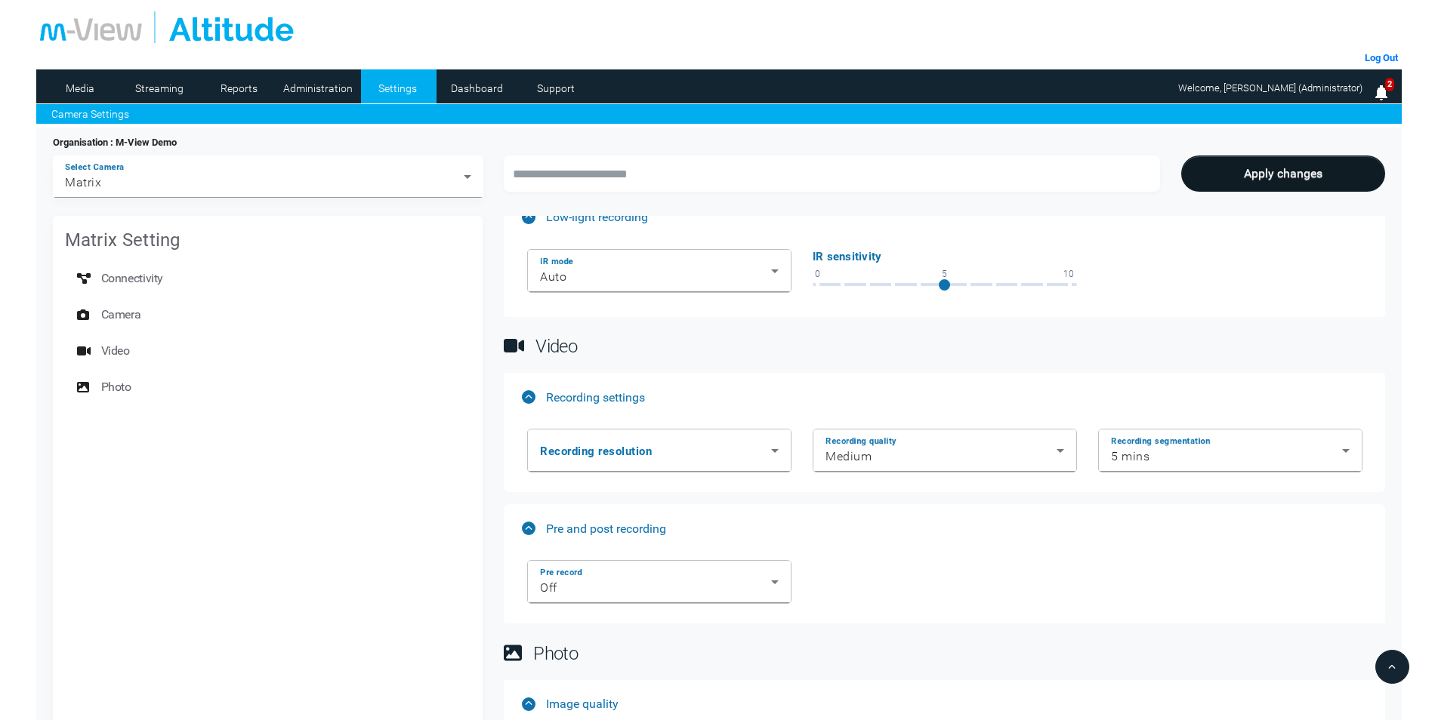
scroll to position [251, 0]
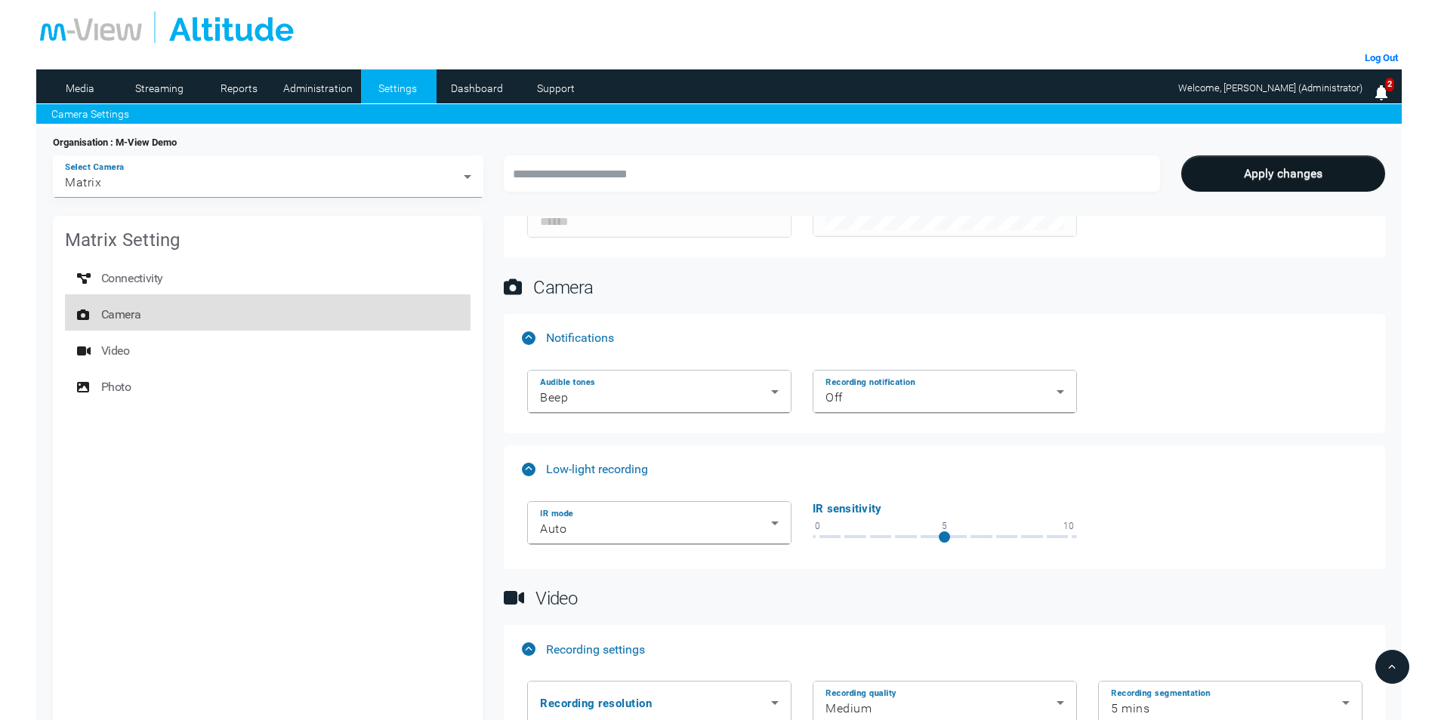
click at [109, 312] on span "Camera" at bounding box center [121, 315] width 40 height 30
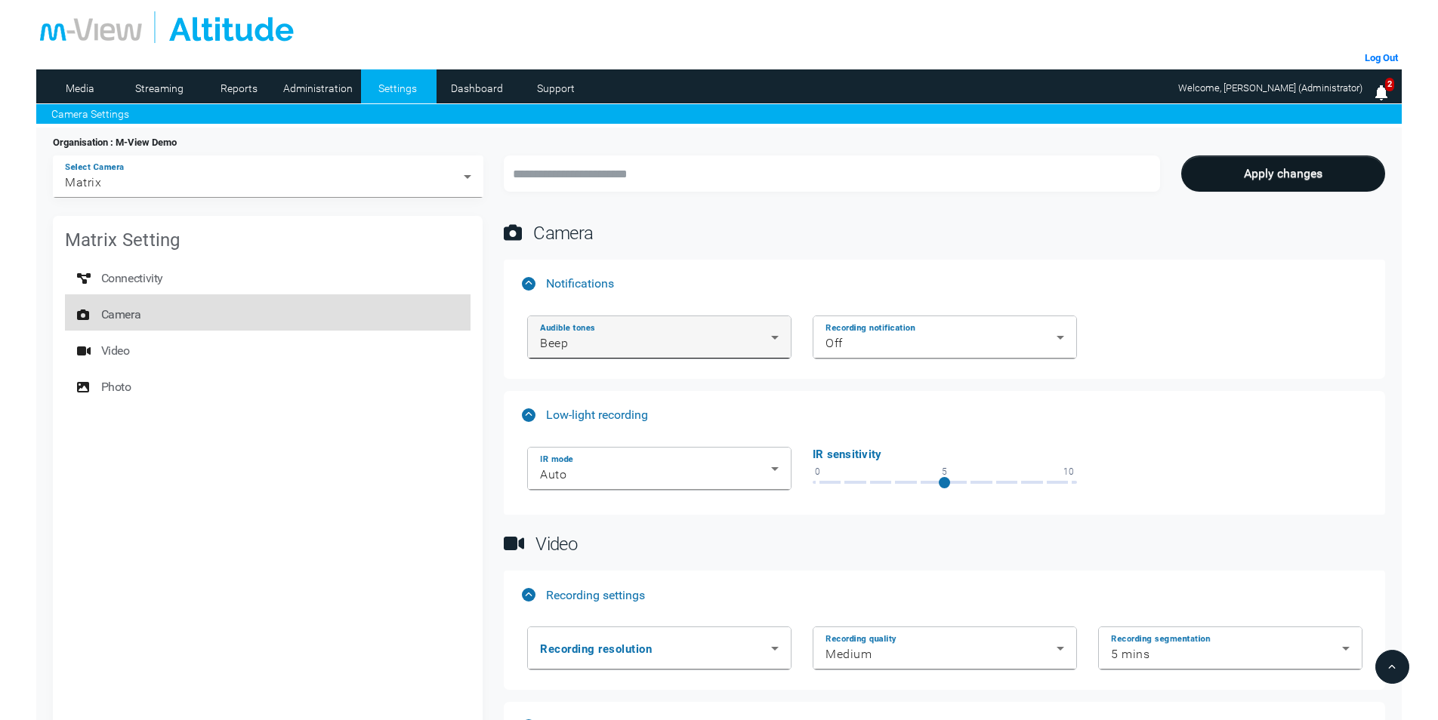
scroll to position [307, 0]
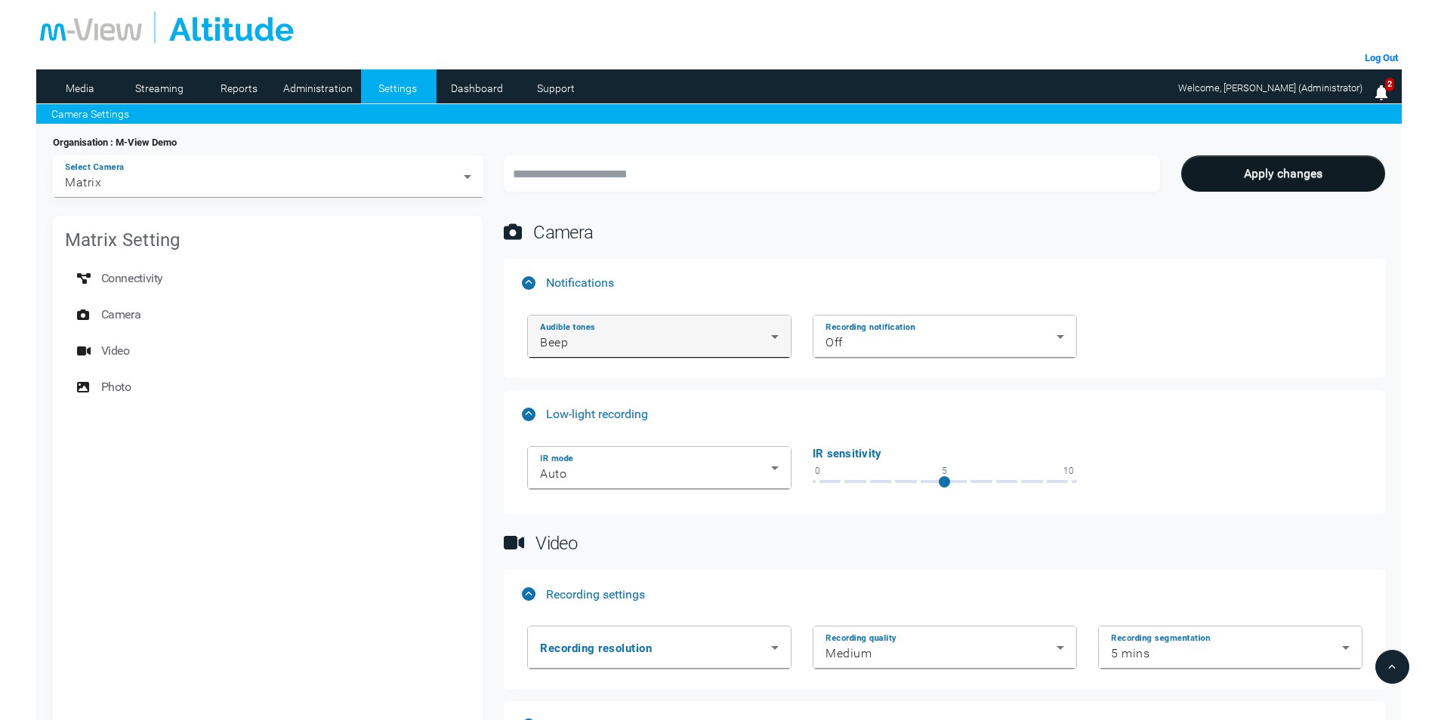
click at [628, 340] on div "Beep" at bounding box center [655, 343] width 231 height 18
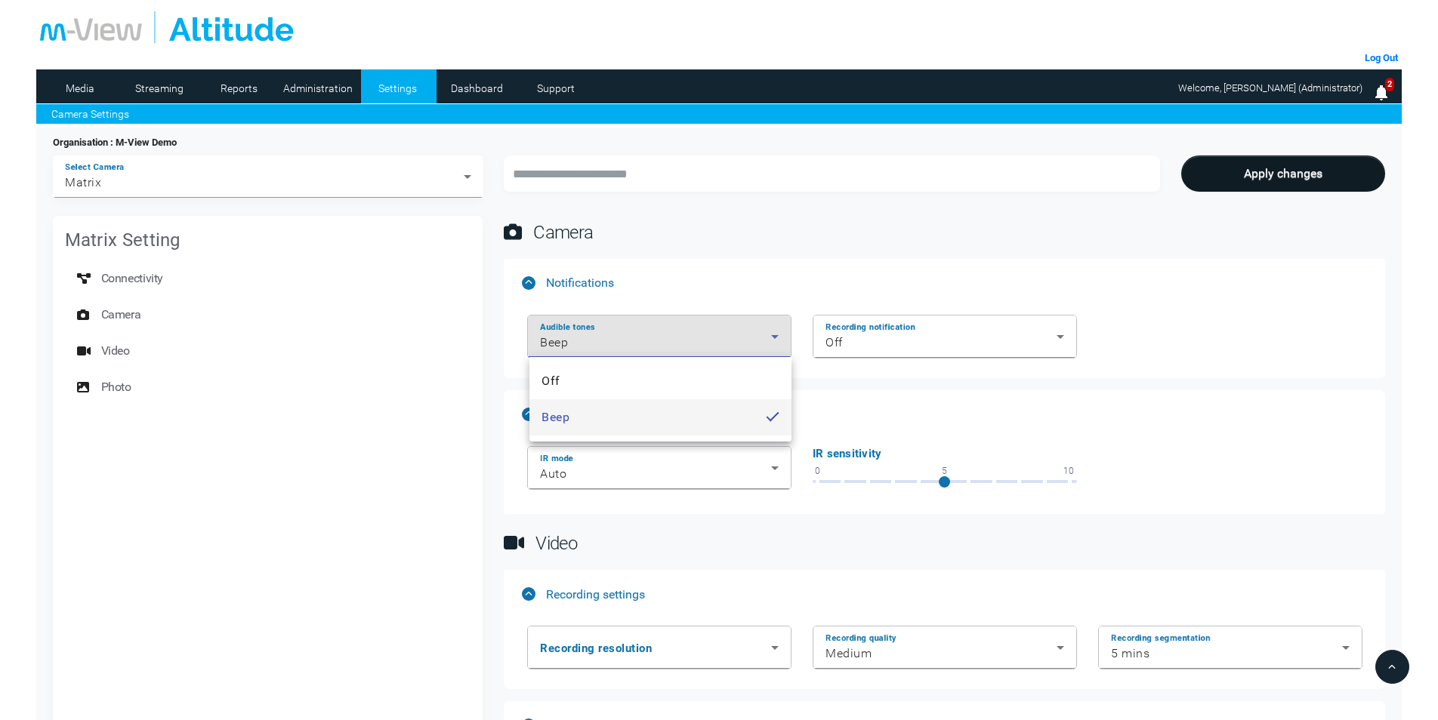
click at [936, 253] on div at bounding box center [719, 360] width 1438 height 720
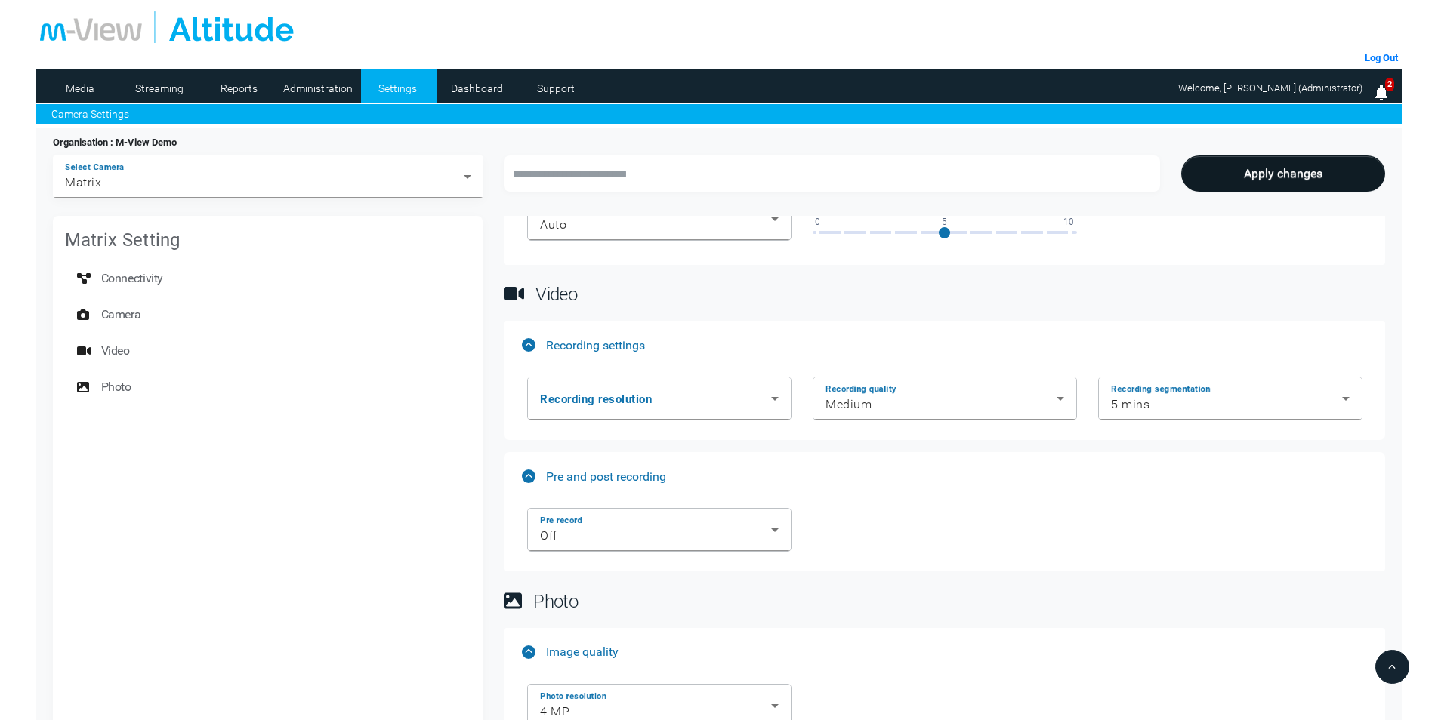
scroll to position [559, 0]
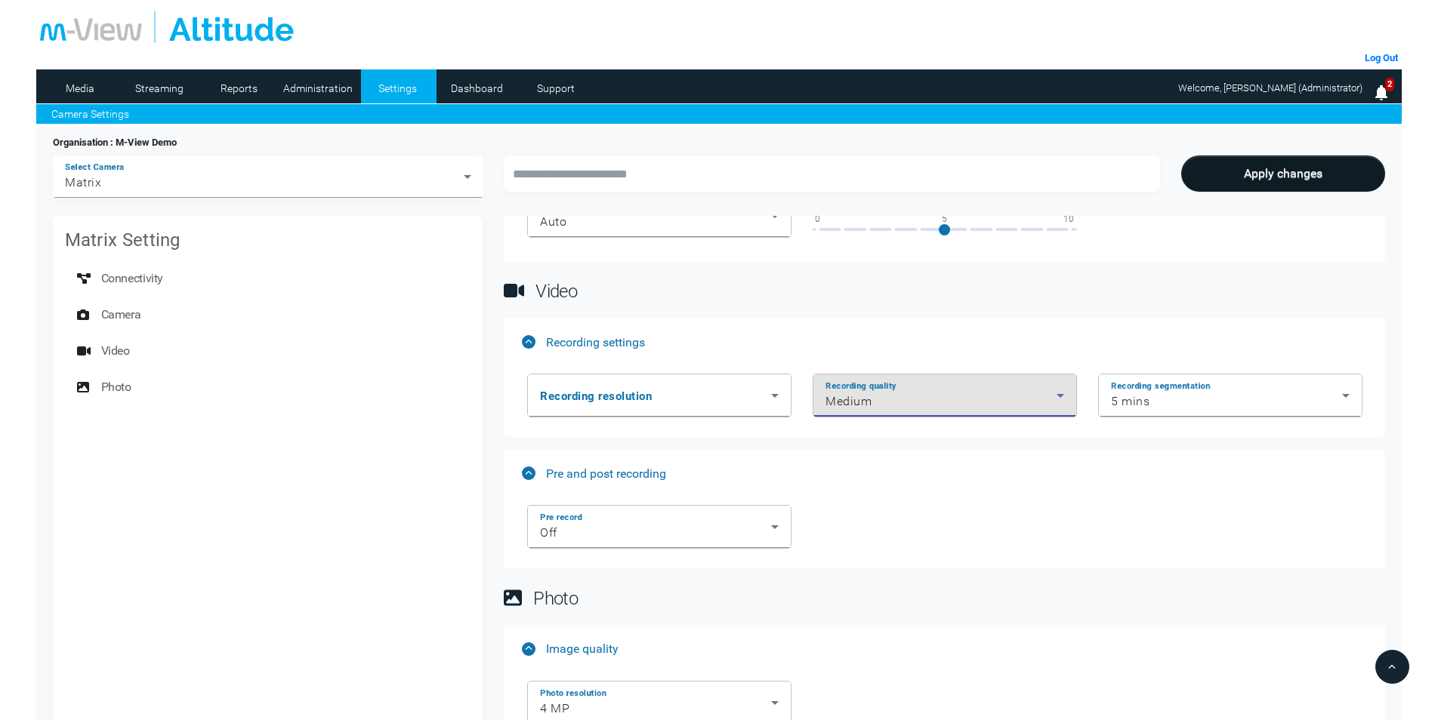
click at [891, 393] on div "Medium" at bounding box center [940, 402] width 231 height 18
click at [1050, 339] on div at bounding box center [719, 360] width 1438 height 720
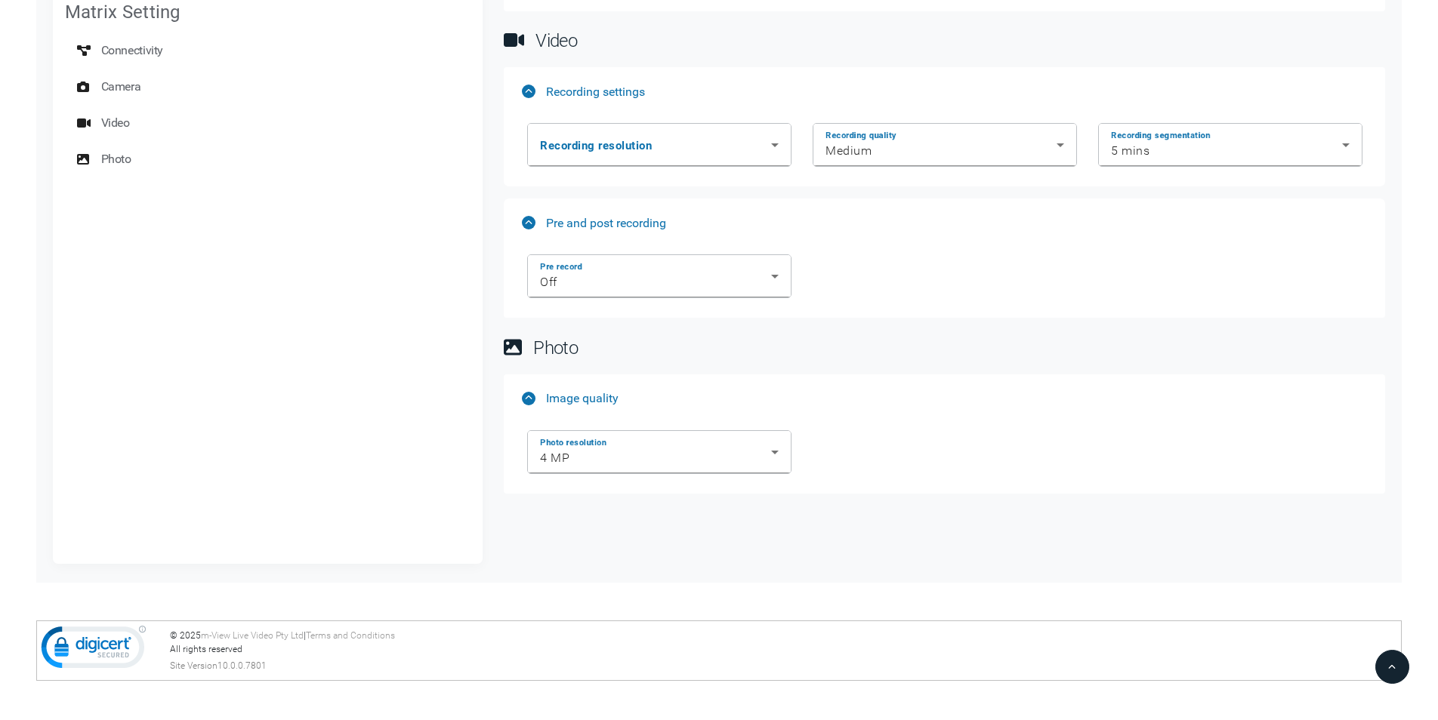
scroll to position [0, 0]
